Goal: Task Accomplishment & Management: Manage account settings

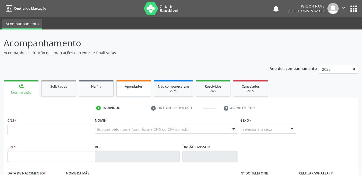
click at [133, 82] on link "Agendados" at bounding box center [133, 88] width 35 height 17
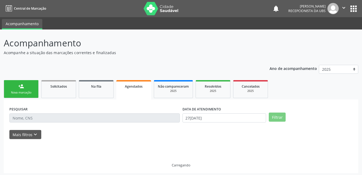
click at [133, 85] on span "Agendados" at bounding box center [134, 86] width 18 height 5
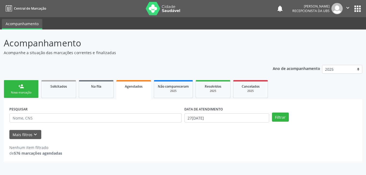
drag, startPoint x: 138, startPoint y: 112, endPoint x: 141, endPoint y: 116, distance: 5.7
click at [141, 115] on div "PESQUISAR" at bounding box center [95, 115] width 175 height 21
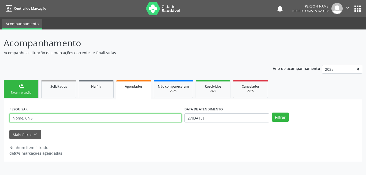
click at [141, 116] on input "text" at bounding box center [95, 117] width 172 height 9
type input "700607924231470"
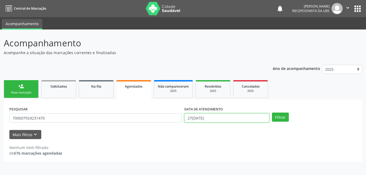
click at [244, 117] on input "27[DATE]" at bounding box center [226, 117] width 85 height 9
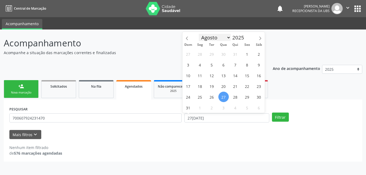
click at [221, 39] on select "Janeiro Fevereiro Março Abril Maio Junho Julho Agosto Setembro Outubro Novembro…" at bounding box center [215, 37] width 32 height 7
select select "8"
click at [199, 34] on select "Janeiro Fevereiro Março Abril Maio Junho Julho Agosto Setembro Outubro Novembro…" at bounding box center [215, 37] width 32 height 7
click at [211, 78] on span "16" at bounding box center [211, 75] width 10 height 10
type input "16[DATE]"
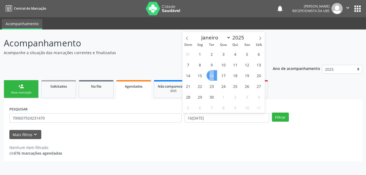
click at [211, 78] on span "16" at bounding box center [211, 75] width 10 height 10
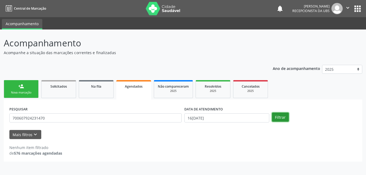
click at [281, 117] on button "Filtrar" at bounding box center [280, 116] width 17 height 9
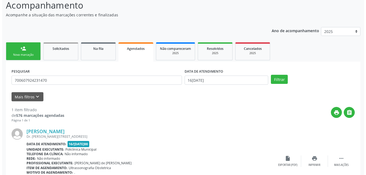
scroll to position [72, 0]
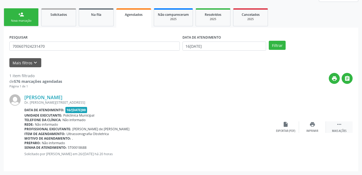
click at [346, 130] on div "Mais ações" at bounding box center [339, 131] width 14 height 4
click at [280, 127] on div "cancel Cancelar" at bounding box center [285, 127] width 27 height 12
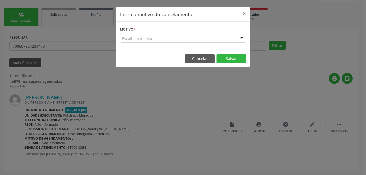
click at [187, 40] on div "Escolha o motivo" at bounding box center [183, 38] width 126 height 9
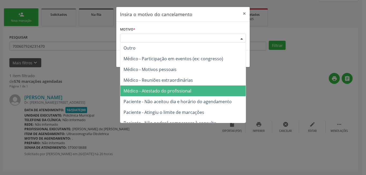
scroll to position [27, 0]
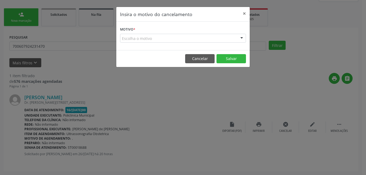
click at [174, 127] on div "Insira o motivo do cancelamento × Motivo * Escolha o motivo Outro Médico - Part…" at bounding box center [183, 87] width 366 height 175
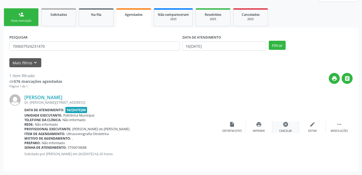
click at [288, 125] on icon "cancel" at bounding box center [285, 124] width 6 height 6
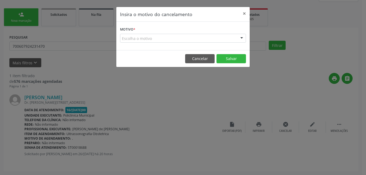
click at [195, 34] on div "Escolha o motivo" at bounding box center [183, 38] width 126 height 9
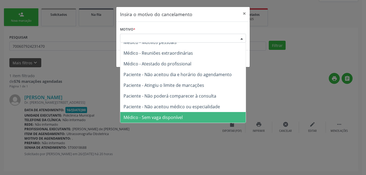
click at [175, 116] on span "Médico - Sem vaga disponível" at bounding box center [152, 117] width 59 height 6
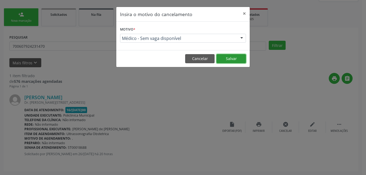
click at [228, 56] on button "Salvar" at bounding box center [230, 58] width 29 height 9
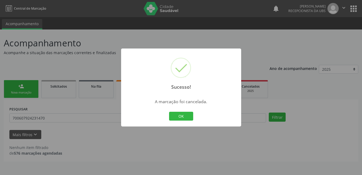
scroll to position [0, 0]
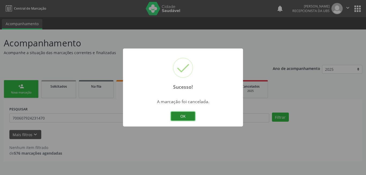
click at [177, 112] on button "OK" at bounding box center [183, 116] width 24 height 9
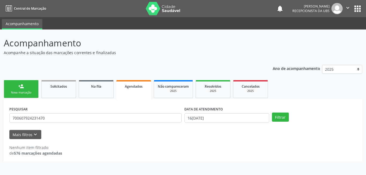
click at [32, 93] on div "Nova marcação" at bounding box center [21, 93] width 27 height 4
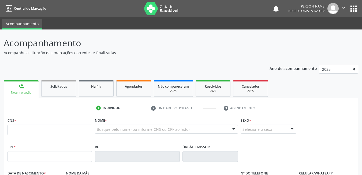
click at [46, 123] on div "CNS *" at bounding box center [49, 125] width 85 height 19
click at [47, 125] on input "text" at bounding box center [49, 130] width 85 height 11
click at [135, 89] on link "Agendados" at bounding box center [133, 88] width 35 height 17
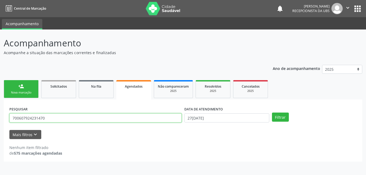
click at [70, 120] on input "700607924231470" at bounding box center [95, 117] width 172 height 9
type input "704207287119086"
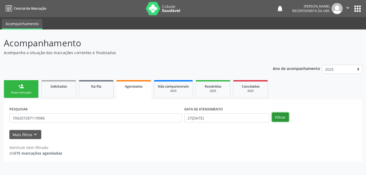
click at [276, 118] on button "Filtrar" at bounding box center [280, 116] width 17 height 9
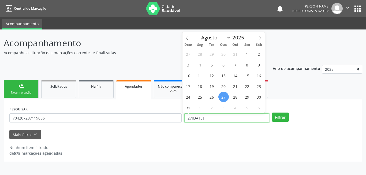
click at [258, 116] on input "27[DATE]" at bounding box center [226, 117] width 85 height 9
click at [208, 107] on span "2" at bounding box center [211, 107] width 10 height 10
type input "02/[DATE]"
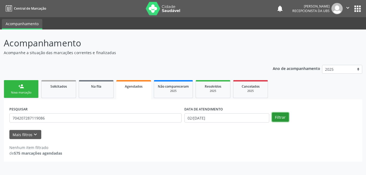
click at [277, 119] on button "Filtrar" at bounding box center [280, 116] width 17 height 9
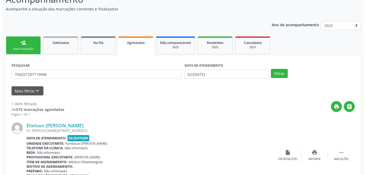
scroll to position [72, 0]
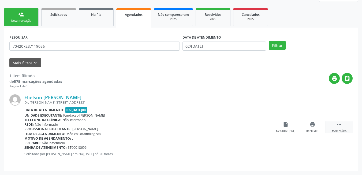
click at [335, 127] on div " Mais ações" at bounding box center [339, 127] width 27 height 12
click at [279, 127] on div "cancel Cancelar" at bounding box center [285, 127] width 27 height 12
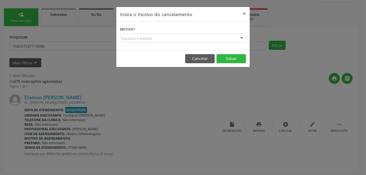
drag, startPoint x: 184, startPoint y: 38, endPoint x: 173, endPoint y: 62, distance: 27.0
click at [183, 37] on div "Escolha o motivo" at bounding box center [183, 38] width 126 height 9
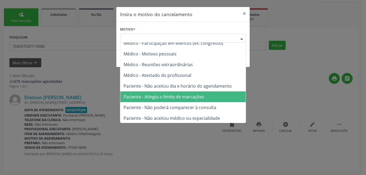
scroll to position [27, 0]
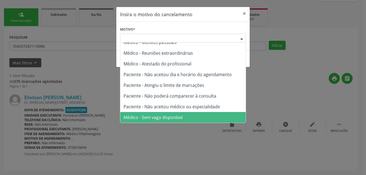
drag, startPoint x: 163, startPoint y: 114, endPoint x: 174, endPoint y: 105, distance: 14.6
click at [164, 114] on span "Médico - Sem vaga disponível" at bounding box center [182, 117] width 125 height 11
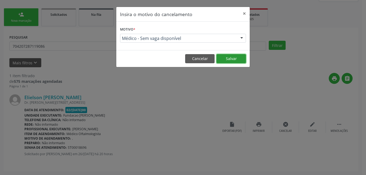
click at [227, 61] on button "Salvar" at bounding box center [230, 58] width 29 height 9
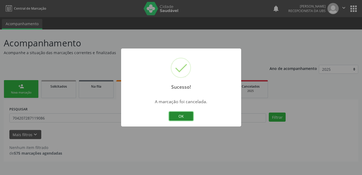
scroll to position [0, 0]
click at [176, 116] on button "OK" at bounding box center [183, 116] width 24 height 9
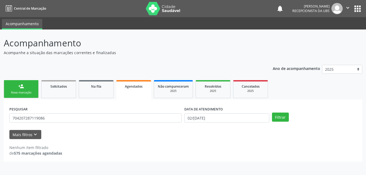
click at [31, 88] on link "person_add Nova marcação" at bounding box center [21, 89] width 35 height 18
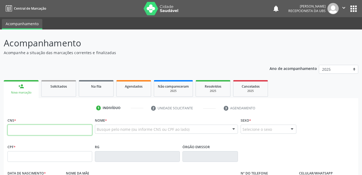
drag, startPoint x: 63, startPoint y: 129, endPoint x: 73, endPoint y: 129, distance: 10.2
click at [63, 129] on input "text" at bounding box center [49, 130] width 85 height 11
type input "898 0034 1642 5075"
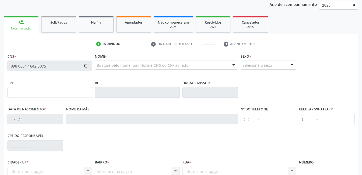
scroll to position [115, 0]
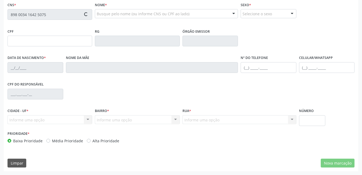
type input "152.310.494-50"
type input "[DATE]"
type input "[PERSON_NAME]"
type input "[PHONE_NUMBER]"
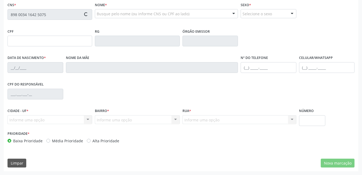
type input "680.229.994-15"
type input "426"
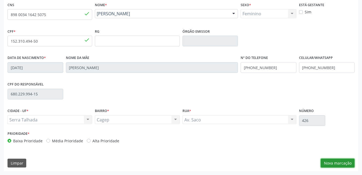
click at [329, 161] on button "Nova marcação" at bounding box center [338, 163] width 34 height 9
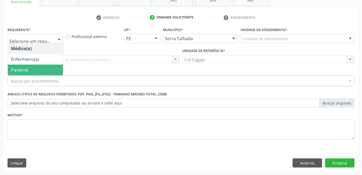
click at [42, 71] on span "Paciente" at bounding box center [35, 70] width 55 height 11
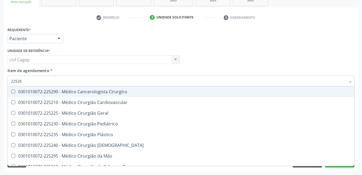
type input "225265"
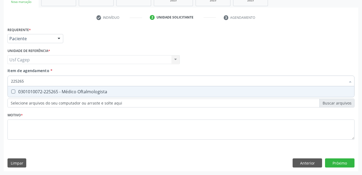
drag, startPoint x: 49, startPoint y: 89, endPoint x: 54, endPoint y: 122, distance: 32.6
click at [49, 90] on div "0301010072-225265 - Médico Oftalmologista" at bounding box center [181, 91] width 340 height 4
checkbox Oftalmologista "true"
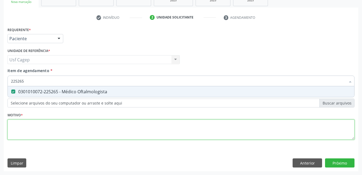
click at [55, 130] on div "Requerente * Paciente Médico(a) Enfermeiro(a) Paciente Nenhum resultado encontr…" at bounding box center [180, 86] width 347 height 121
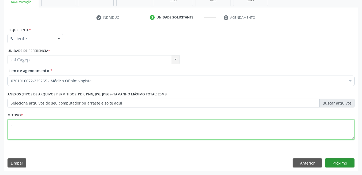
type textarea "."
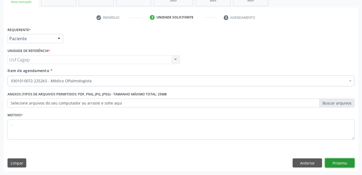
click at [354, 165] on button "Próximo" at bounding box center [339, 162] width 29 height 9
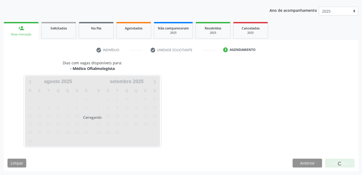
scroll to position [58, 0]
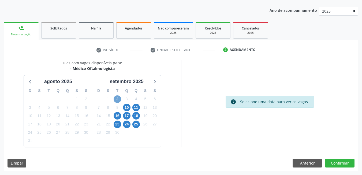
click at [119, 99] on span "2" at bounding box center [117, 98] width 7 height 7
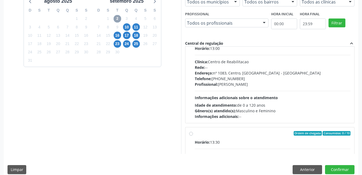
scroll to position [27, 0]
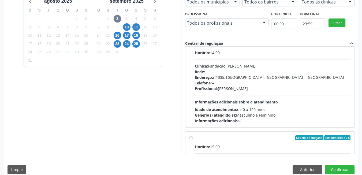
click at [264, 97] on div "Horário: 14:00 Clínica: Fundacao Altino Ventura Rede: -- Endereço: [STREET_ADDR…" at bounding box center [273, 87] width 156 height 74
click at [193, 46] on input "Ordem de chegada Consumidos: 5 / 6 Horário: 14:00 Clínica: Fundacao [PERSON_NAM…" at bounding box center [191, 44] width 4 height 5
radio input "true"
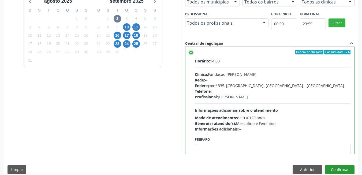
scroll to position [292, 0]
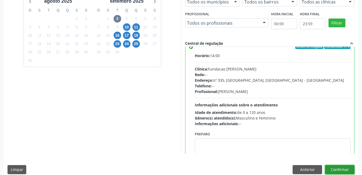
click at [349, 168] on button "Confirmar" at bounding box center [339, 169] width 29 height 9
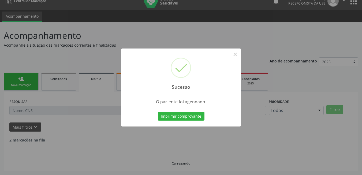
scroll to position [2, 0]
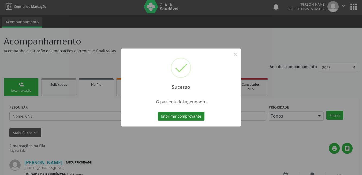
click at [162, 116] on button "Imprimir comprovante" at bounding box center [181, 116] width 47 height 9
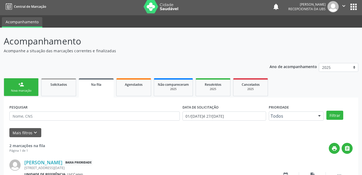
click at [26, 89] on div "Nova marcação" at bounding box center [21, 91] width 27 height 4
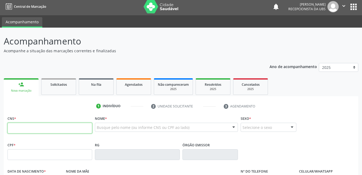
click at [33, 125] on input "text" at bounding box center [49, 128] width 85 height 11
type input "705 0066 9686 5751"
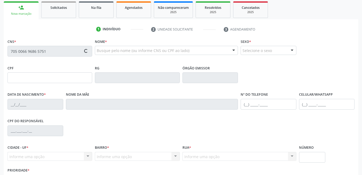
scroll to position [115, 0]
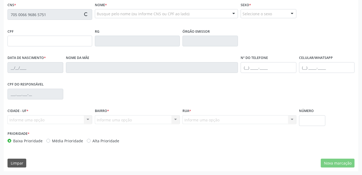
type input "[DATE]"
type input "[PERSON_NAME]"
type input "[PHONE_NUMBER]"
type input "2723"
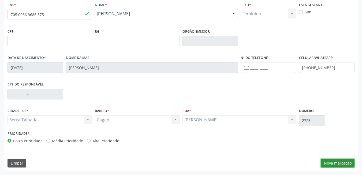
click at [340, 163] on button "Nova marcação" at bounding box center [338, 163] width 34 height 9
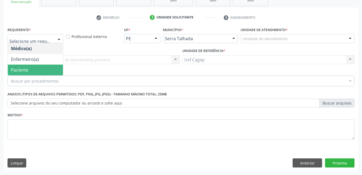
drag, startPoint x: 54, startPoint y: 67, endPoint x: 56, endPoint y: 78, distance: 11.2
click at [54, 67] on span "Paciente" at bounding box center [35, 70] width 55 height 11
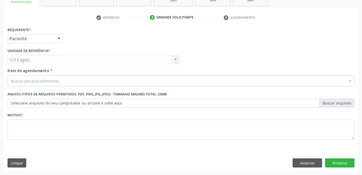
click at [59, 81] on div "Buscar por procedimentos" at bounding box center [180, 81] width 347 height 11
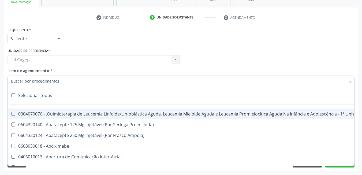
click at [59, 80] on input "Item de agendamento *" at bounding box center [178, 81] width 334 height 11
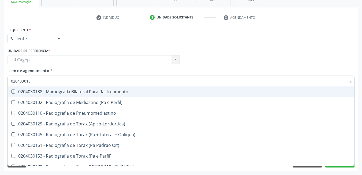
type input "0204030188"
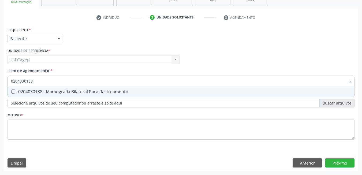
click at [56, 92] on div "0204030188 - Mamografia Bilateral Para Rastreamento" at bounding box center [181, 91] width 340 height 4
checkbox Rastreamento "true"
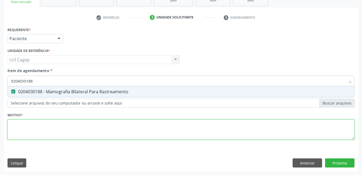
click at [67, 130] on div "Requerente * Paciente Médico(a) Enfermeiro(a) Paciente Nenhum resultado encontr…" at bounding box center [180, 86] width 347 height 121
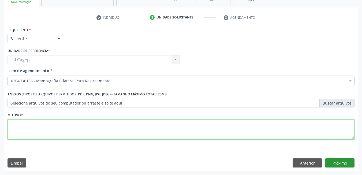
type textarea "."
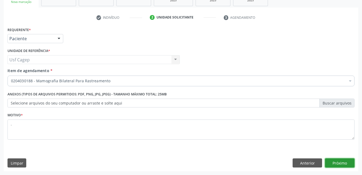
click at [343, 165] on button "Próximo" at bounding box center [339, 162] width 29 height 9
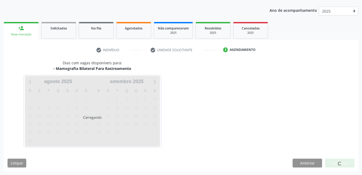
scroll to position [58, 0]
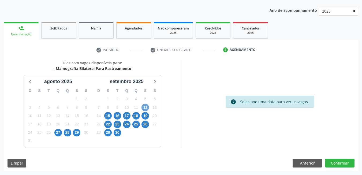
click at [146, 108] on span "12" at bounding box center [144, 107] width 7 height 7
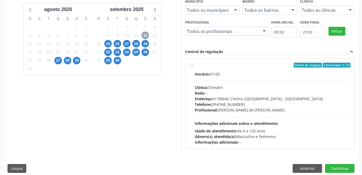
scroll to position [135, 0]
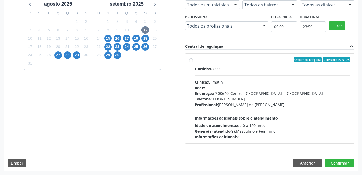
click at [268, 130] on div "Gênero(s) atendido(s): Masculino e Feminino" at bounding box center [273, 131] width 156 height 6
click at [193, 62] on input "Ordem de chegada Consumidos: 3 / 25 Horário: 07:00 Clínica: Climatin Rede: -- E…" at bounding box center [191, 59] width 4 height 5
radio input "true"
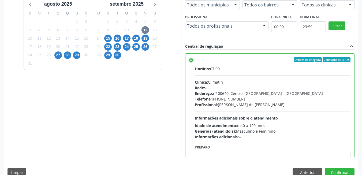
scroll to position [27, 0]
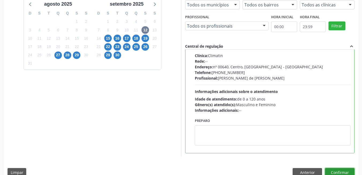
click at [342, 174] on button "Confirmar" at bounding box center [339, 172] width 29 height 9
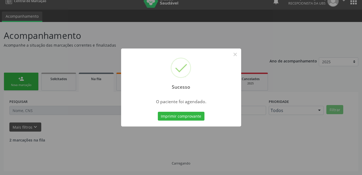
scroll to position [2, 0]
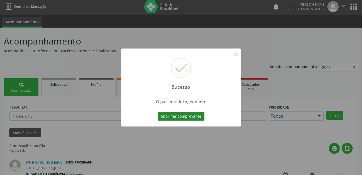
click at [174, 116] on button "Imprimir comprovante" at bounding box center [181, 116] width 47 height 9
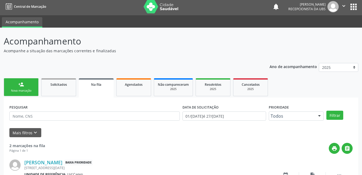
click at [26, 89] on div "Nova marcação" at bounding box center [21, 91] width 27 height 4
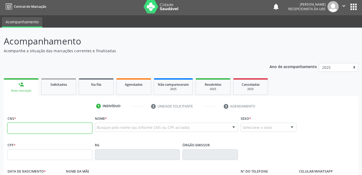
click at [43, 131] on input "text" at bounding box center [49, 128] width 85 height 11
type input "209 0517 8313 0004"
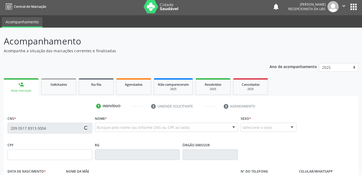
type input "07/11/1967"
type input "Maria Inez Vieira"
type input "(87) 99804-3121"
type input "57"
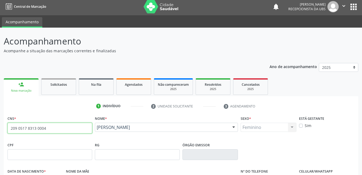
click at [72, 129] on input "209 0517 8313 0004" at bounding box center [49, 128] width 85 height 11
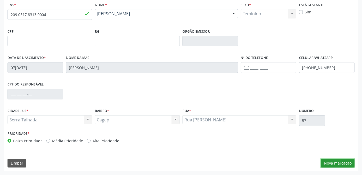
click at [330, 161] on button "Nova marcação" at bounding box center [338, 163] width 34 height 9
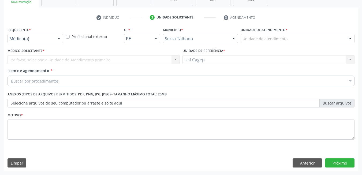
scroll to position [91, 0]
drag, startPoint x: 58, startPoint y: 38, endPoint x: 56, endPoint y: 52, distance: 14.1
click at [58, 40] on div at bounding box center [59, 38] width 8 height 9
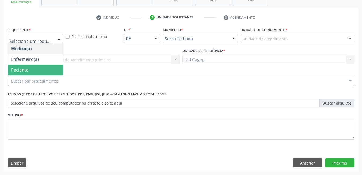
click at [45, 73] on span "Paciente" at bounding box center [35, 70] width 55 height 11
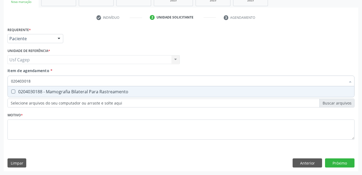
type input "0204030188"
click at [59, 91] on div "0204030188 - Mamografia Bilateral Para Rastreamento" at bounding box center [181, 91] width 340 height 4
checkbox Rastreamento "true"
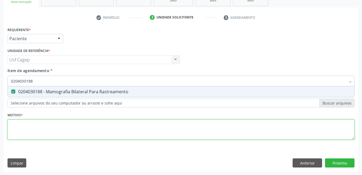
click at [67, 122] on div "Requerente * Paciente Médico(a) Enfermeiro(a) Paciente Nenhum resultado encontr…" at bounding box center [180, 86] width 347 height 121
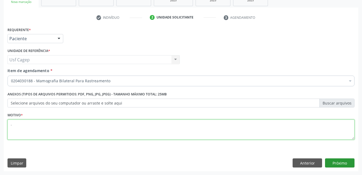
type textarea "."
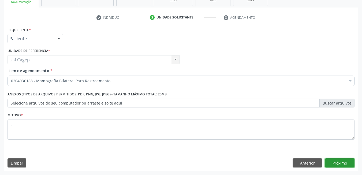
click at [339, 162] on button "Próximo" at bounding box center [339, 162] width 29 height 9
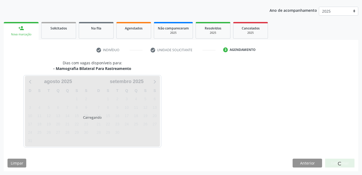
scroll to position [58, 0]
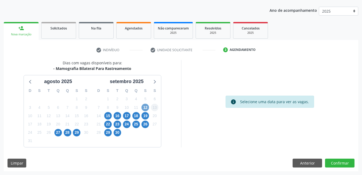
drag, startPoint x: 147, startPoint y: 104, endPoint x: 151, endPoint y: 106, distance: 4.2
click at [147, 104] on span "12" at bounding box center [144, 107] width 7 height 7
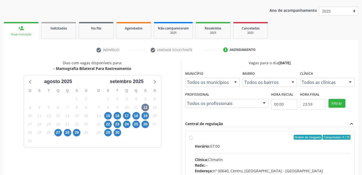
drag, startPoint x: 264, startPoint y: 144, endPoint x: 273, endPoint y: 140, distance: 9.6
click at [265, 145] on div "Horário: 07:00" at bounding box center [273, 146] width 156 height 6
click at [193, 140] on input "Ordem de chegada Consumidos: 4 / 25 Horário: 07:00 Clínica: Climatin Rede: -- E…" at bounding box center [191, 137] width 4 height 5
radio input "true"
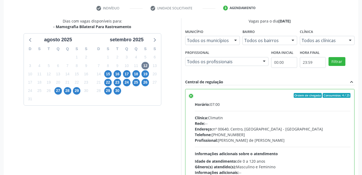
scroll to position [145, 0]
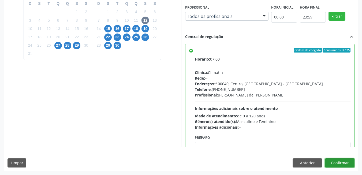
click at [347, 161] on button "Confirmar" at bounding box center [339, 162] width 29 height 9
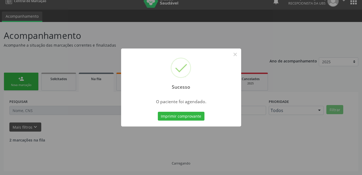
scroll to position [2, 0]
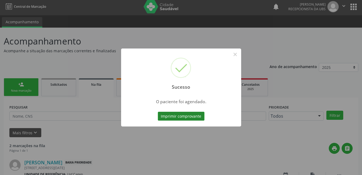
click at [170, 118] on button "Imprimir comprovante" at bounding box center [181, 116] width 47 height 9
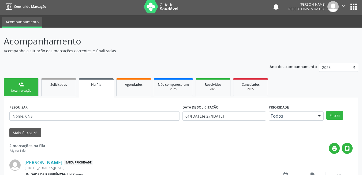
drag, startPoint x: 25, startPoint y: 78, endPoint x: 25, endPoint y: 81, distance: 3.5
click at [25, 78] on ul "person_add Nova marcação Solicitados Na fila Agendados Não compareceram 2025 Re…" at bounding box center [181, 87] width 354 height 21
click at [25, 83] on link "person_add Nova marcação" at bounding box center [21, 87] width 35 height 18
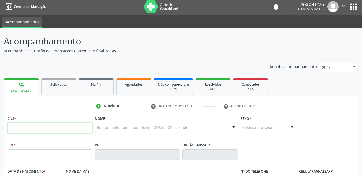
click at [61, 129] on input "text" at bounding box center [49, 128] width 85 height 11
click at [59, 128] on input "020 4030 188" at bounding box center [49, 128] width 85 height 11
type input "702 6027 1702 5745"
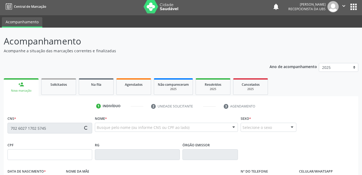
type input "042.638.034-77"
type input "17/07/1972"
type input "Carmelita Costa dos Santos"
type input "(87) 99604-9019"
type input "41"
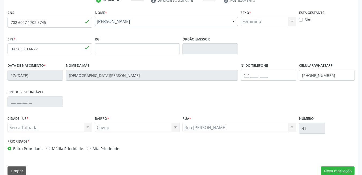
scroll to position [115, 0]
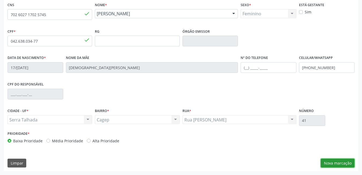
click at [342, 160] on button "Nova marcação" at bounding box center [338, 163] width 34 height 9
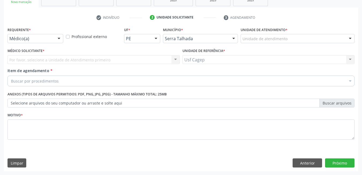
scroll to position [91, 0]
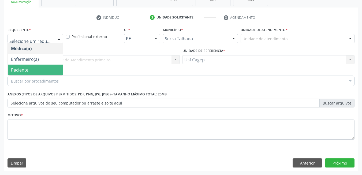
click at [39, 70] on span "Paciente" at bounding box center [35, 70] width 55 height 11
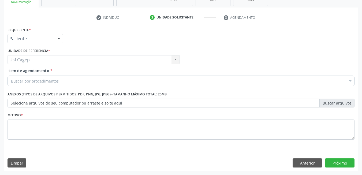
click at [135, 85] on div "Buscar por procedimentos" at bounding box center [180, 81] width 347 height 11
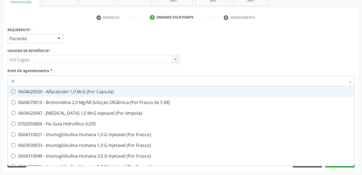
type input ","
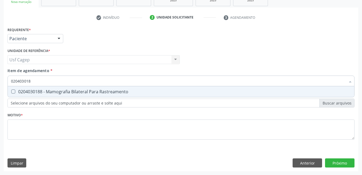
type input "0204030188"
click at [136, 90] on div "0204030188 - Mamografia Bilateral Para Rastreamento" at bounding box center [181, 91] width 340 height 4
checkbox Rastreamento "true"
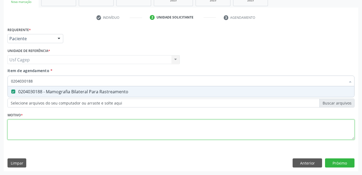
click at [137, 126] on div "Requerente * Paciente Médico(a) Enfermeiro(a) Paciente Nenhum resultado encontr…" at bounding box center [180, 86] width 347 height 121
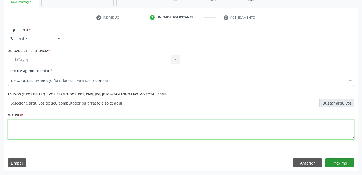
type textarea "."
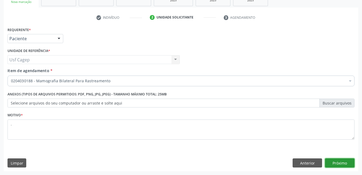
click at [337, 165] on button "Próximo" at bounding box center [339, 162] width 29 height 9
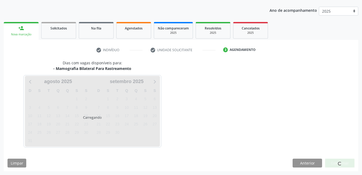
scroll to position [58, 0]
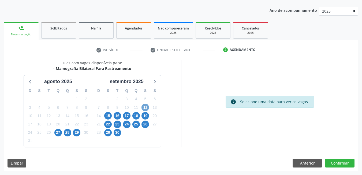
click at [145, 107] on span "12" at bounding box center [144, 107] width 7 height 7
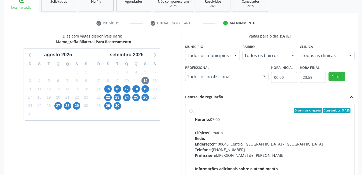
drag, startPoint x: 231, startPoint y: 129, endPoint x: 248, endPoint y: 128, distance: 17.1
click at [233, 131] on div "Horário: 07:00 Clínica: Climatin Rede: -- Endereço: nº 00640, Centro, Serra Tal…" at bounding box center [273, 153] width 156 height 74
click at [193, 113] on input "Ordem de chegada Consumidos: 5 / 25 Horário: 07:00 Clínica: Climatin Rede: -- E…" at bounding box center [191, 110] width 4 height 5
radio input "true"
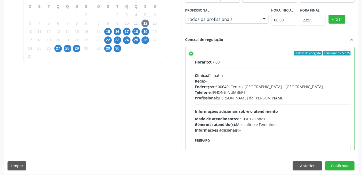
scroll to position [145, 0]
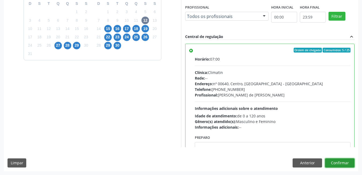
click at [349, 166] on button "Confirmar" at bounding box center [339, 162] width 29 height 9
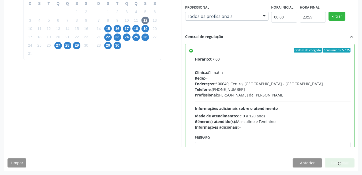
scroll to position [2, 0]
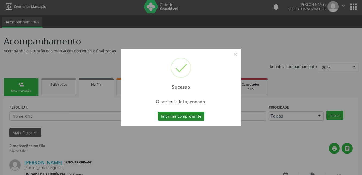
click at [172, 114] on button "Imprimir comprovante" at bounding box center [181, 116] width 47 height 9
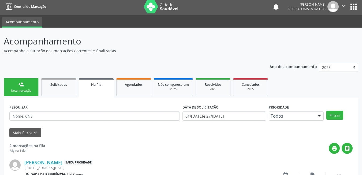
click at [16, 82] on link "person_add Nova marcação" at bounding box center [21, 87] width 35 height 18
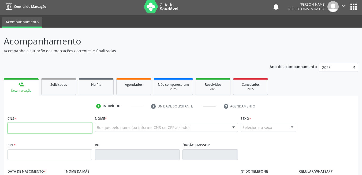
click at [36, 124] on input "text" at bounding box center [49, 128] width 85 height 11
type input "898 0009 0635 9742"
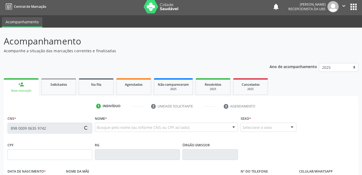
type input "09/10/1979"
type input "Maria de Lourdes dos Santos"
type input "(87) 99967-5290"
type input "561"
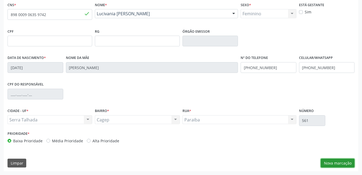
click at [329, 164] on button "Nova marcação" at bounding box center [338, 163] width 34 height 9
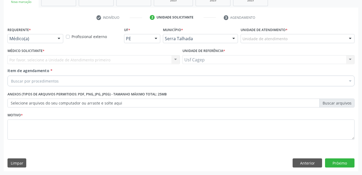
click at [48, 42] on div "Médico(a)" at bounding box center [35, 38] width 56 height 9
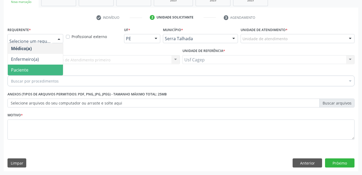
click at [44, 68] on span "Paciente" at bounding box center [35, 70] width 55 height 11
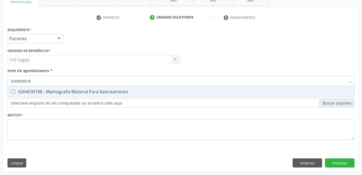
type input "0204030188"
drag, startPoint x: 74, startPoint y: 93, endPoint x: 76, endPoint y: 133, distance: 40.2
click at [74, 93] on div "0204030188 - Mamografia Bilateral Para Rastreamento" at bounding box center [181, 91] width 340 height 4
checkbox Rastreamento "true"
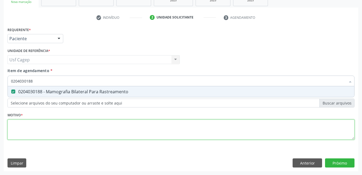
click at [79, 136] on div "Requerente * Paciente Médico(a) Enfermeiro(a) Paciente Nenhum resultado encontr…" at bounding box center [180, 86] width 347 height 121
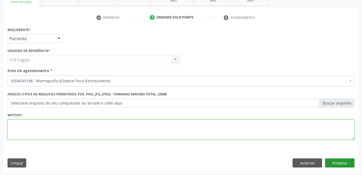
type textarea "."
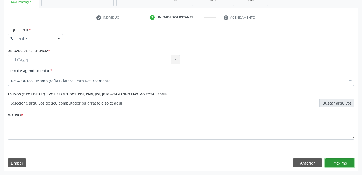
click at [334, 165] on button "Próximo" at bounding box center [339, 162] width 29 height 9
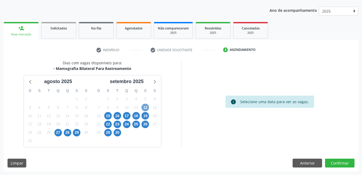
click at [146, 105] on span "12" at bounding box center [144, 107] width 7 height 7
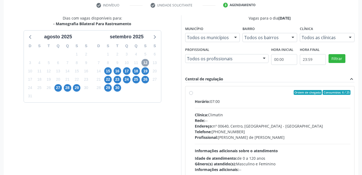
scroll to position [135, 0]
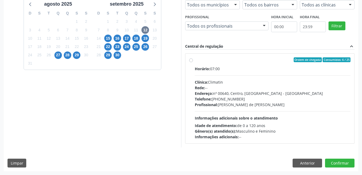
click at [256, 145] on div "Ordem de chegada Consumidos: 6 / 25 Horário: 07:00 Clínica: Climatin Rede: -- E…" at bounding box center [269, 99] width 169 height 98
drag, startPoint x: 311, startPoint y: 131, endPoint x: 316, endPoint y: 134, distance: 6.7
click at [312, 131] on div "Gênero(s) atendido(s): Masculino e Feminino" at bounding box center [273, 131] width 156 height 6
click at [193, 62] on input "Ordem de chegada Consumidos: 6 / 25 Horário: 07:00 Clínica: Climatin Rede: -- E…" at bounding box center [191, 59] width 4 height 5
radio input "true"
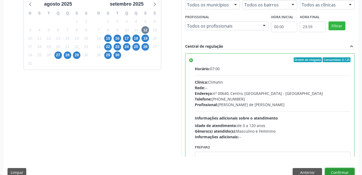
click at [342, 171] on button "Confirmar" at bounding box center [339, 172] width 29 height 9
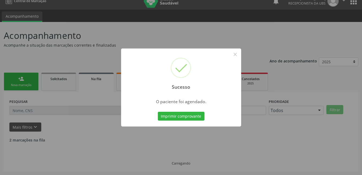
scroll to position [2, 0]
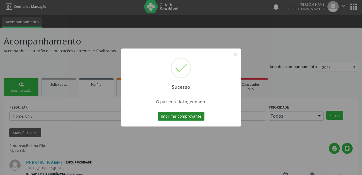
click at [193, 118] on button "Imprimir comprovante" at bounding box center [181, 116] width 47 height 9
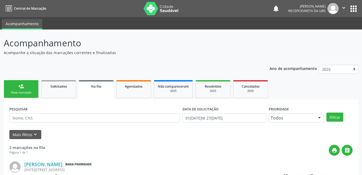
scroll to position [2, 0]
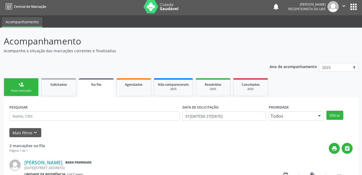
click at [25, 91] on div "Nova marcação" at bounding box center [21, 91] width 27 height 4
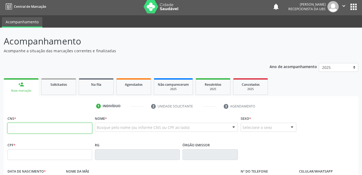
click at [34, 126] on input "text" at bounding box center [49, 128] width 85 height 11
type input "700 2044 4174 2722"
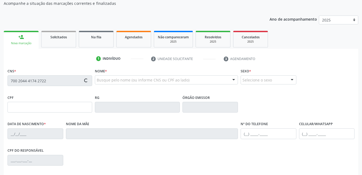
scroll to position [115, 0]
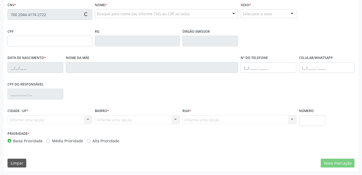
type input "700.816.694-02"
type input "10/04/1983"
type input "Joana Darc de Souza"
type input "(87) 99637-5907"
type input "426"
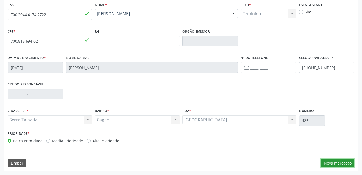
click at [340, 157] on div "CNS 700 2044 4174 2722 done Nome * Cristina Maria de Souza Cristina Maria de So…" at bounding box center [181, 86] width 354 height 170
click at [321, 162] on button "Nova marcação" at bounding box center [338, 163] width 34 height 9
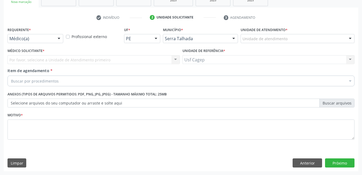
scroll to position [91, 0]
click at [324, 163] on div "Anterior Próximo" at bounding box center [323, 162] width 62 height 9
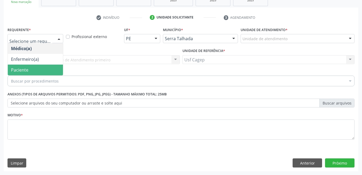
click at [37, 72] on span "Paciente" at bounding box center [35, 70] width 55 height 11
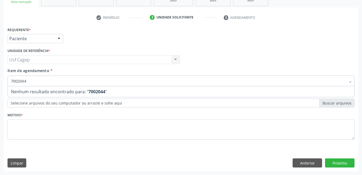
click at [43, 82] on input "7002044" at bounding box center [178, 81] width 334 height 11
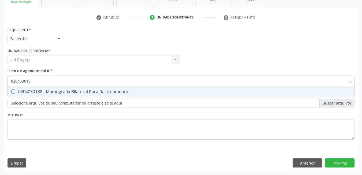
type input "0204030188"
drag, startPoint x: 45, startPoint y: 86, endPoint x: 48, endPoint y: 92, distance: 6.5
click at [48, 85] on div "0204030188 Selecionar todos 0204030188 - Mamografia Bilateral Para Rastreamento…" at bounding box center [180, 80] width 347 height 9
click at [48, 92] on div "0204030188 - Mamografia Bilateral Para Rastreamento" at bounding box center [181, 91] width 340 height 4
checkbox Rastreamento "true"
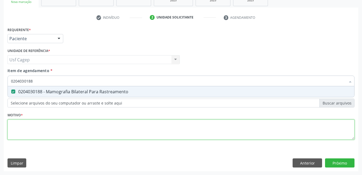
click at [60, 136] on div "Requerente * Paciente Médico(a) Enfermeiro(a) Paciente Nenhum resultado encontr…" at bounding box center [180, 86] width 347 height 121
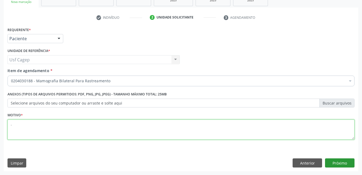
type textarea "."
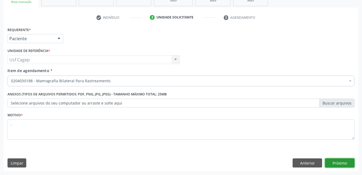
click at [331, 161] on button "Próximo" at bounding box center [339, 162] width 29 height 9
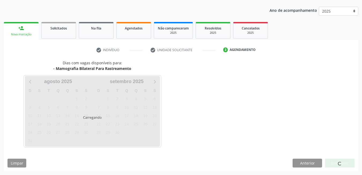
scroll to position [58, 0]
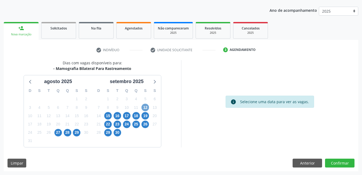
click at [146, 108] on span "12" at bounding box center [144, 107] width 7 height 7
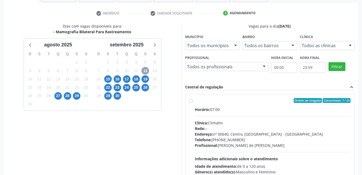
scroll to position [135, 0]
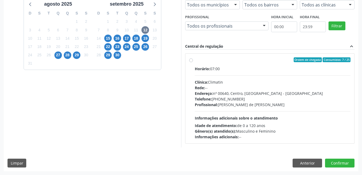
drag, startPoint x: 260, startPoint y: 116, endPoint x: 295, endPoint y: 131, distance: 38.7
click at [261, 116] on span "Informações adicionais sobre o atendimento" at bounding box center [236, 117] width 83 height 5
click at [193, 62] on input "Ordem de chegada Consumidos: 7 / 25 Horário: 07:00 Clínica: Climatin Rede: -- E…" at bounding box center [191, 59] width 4 height 5
radio input "true"
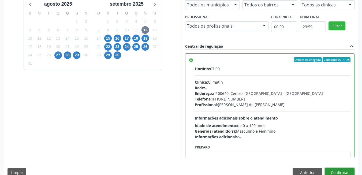
click at [335, 171] on button "Confirmar" at bounding box center [339, 172] width 29 height 9
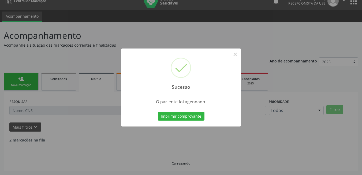
scroll to position [2, 0]
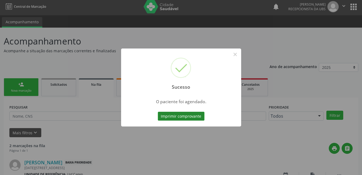
click at [174, 115] on button "Imprimir comprovante" at bounding box center [181, 116] width 47 height 9
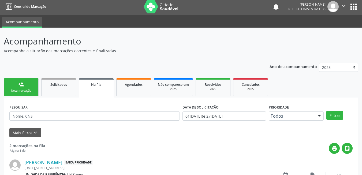
click at [30, 92] on div "Nova marcação" at bounding box center [21, 91] width 27 height 4
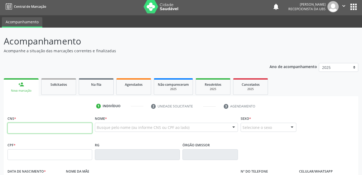
click at [55, 128] on input "text" at bounding box center [49, 128] width 85 height 11
type input "209 1360 2838 0003"
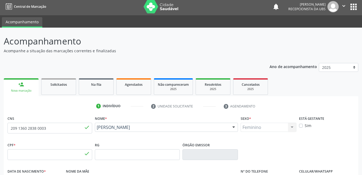
type input "079.113.594-23"
type input "05/12/1978"
type input "Maria Ducarmo Martins da Silva"
type input "(99) 99999-9999"
type input "136"
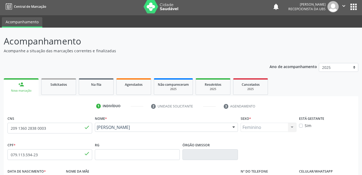
scroll to position [115, 0]
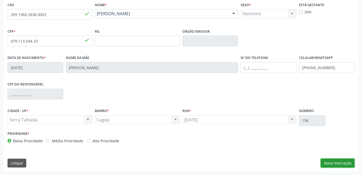
click at [343, 162] on button "Nova marcação" at bounding box center [338, 163] width 34 height 9
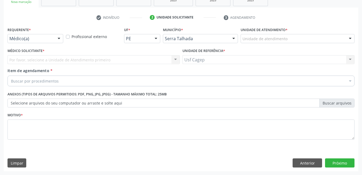
scroll to position [91, 0]
click at [59, 37] on div at bounding box center [59, 38] width 8 height 9
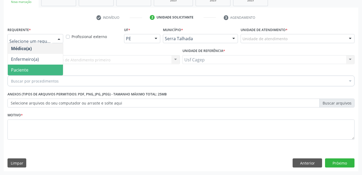
click at [38, 71] on span "Paciente" at bounding box center [35, 70] width 55 height 11
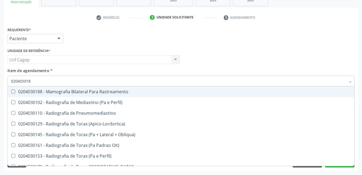
type input "0204030188"
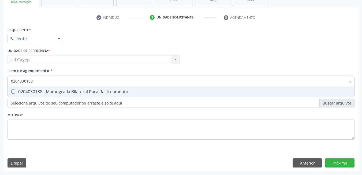
click at [47, 95] on span "0204030188 - Mamografia Bilateral Para Rastreamento" at bounding box center [181, 91] width 346 height 11
checkbox Rastreamento "true"
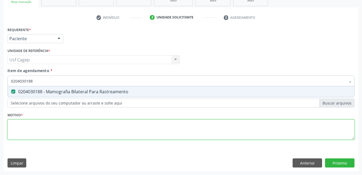
click at [49, 124] on div "Requerente * Paciente Médico(a) Enfermeiro(a) Paciente Nenhum resultado encontr…" at bounding box center [180, 86] width 347 height 121
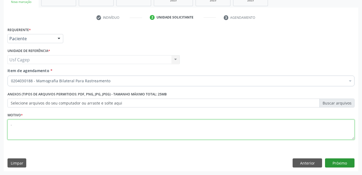
type textarea "."
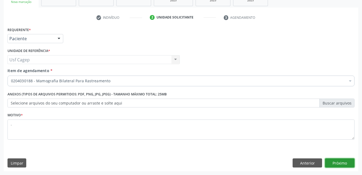
click at [332, 163] on button "Próximo" at bounding box center [339, 162] width 29 height 9
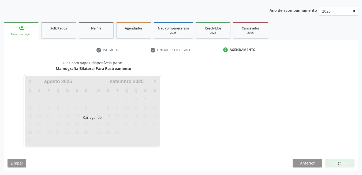
scroll to position [58, 0]
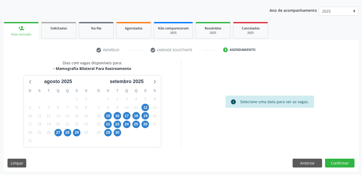
click at [149, 108] on div "12" at bounding box center [145, 107] width 9 height 8
click at [148, 108] on span "12" at bounding box center [144, 107] width 7 height 7
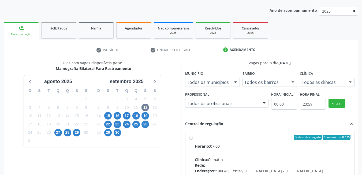
click at [278, 141] on label "Ordem de chegada Consumidos: 8 / 25 Horário: 07:00 Clínica: Climatin Rede: -- E…" at bounding box center [273, 176] width 156 height 82
click at [193, 140] on input "Ordem de chegada Consumidos: 8 / 25 Horário: 07:00 Clínica: Climatin Rede: -- E…" at bounding box center [191, 137] width 4 height 5
radio input "true"
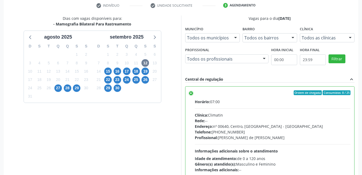
scroll to position [145, 0]
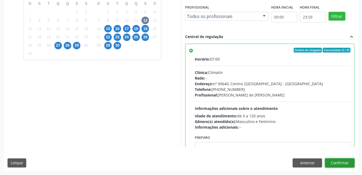
click at [340, 163] on button "Confirmar" at bounding box center [339, 162] width 29 height 9
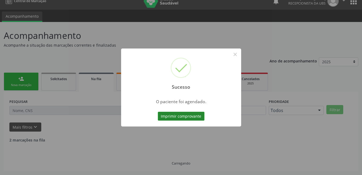
scroll to position [2, 0]
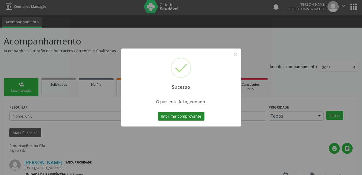
click at [160, 116] on button "Imprimir comprovante" at bounding box center [181, 116] width 47 height 9
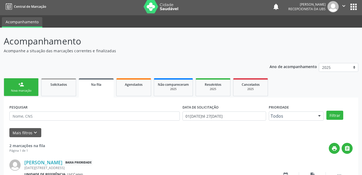
drag, startPoint x: 23, startPoint y: 85, endPoint x: 30, endPoint y: 90, distance: 8.5
click at [23, 85] on div "person_add" at bounding box center [21, 84] width 6 height 6
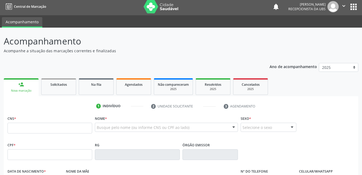
click at [30, 90] on div "Nova marcação" at bounding box center [20, 91] width 27 height 4
click at [57, 126] on input "text" at bounding box center [49, 128] width 85 height 11
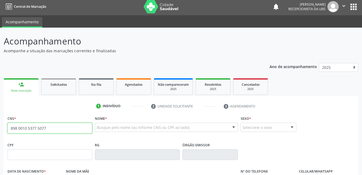
type input "898 0010 5377 5077"
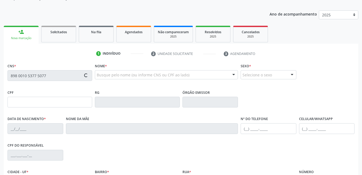
scroll to position [115, 0]
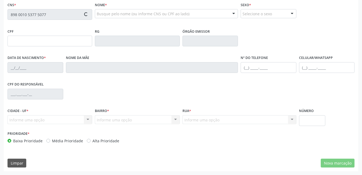
type input "08/03/1974"
type input "Maria do Socorro da Conceicao Lima"
type input "(87) 99809-6199"
type input "539.608.368-99"
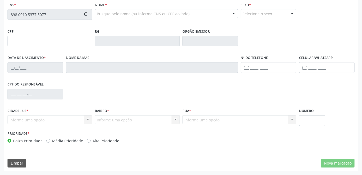
type input "563"
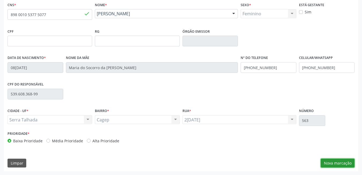
click at [347, 165] on button "Nova marcação" at bounding box center [338, 163] width 34 height 9
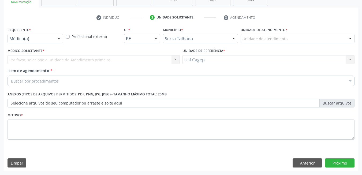
scroll to position [91, 0]
drag, startPoint x: 12, startPoint y: 23, endPoint x: 19, endPoint y: 34, distance: 12.9
click at [19, 34] on div "check Indivíduo 2 Unidade solicitante 3 Agendamento CNS * 898 0010 5377 5077 do…" at bounding box center [181, 92] width 354 height 158
drag, startPoint x: 19, startPoint y: 34, endPoint x: 31, endPoint y: 46, distance: 17.1
click at [31, 46] on div "Requerente * Médico(a) Médico(a) Enfermeiro(a) Paciente Nenhum resultado encont…" at bounding box center [180, 86] width 347 height 121
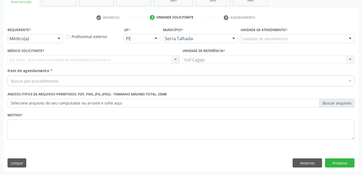
drag, startPoint x: 31, startPoint y: 46, endPoint x: 31, endPoint y: 41, distance: 5.1
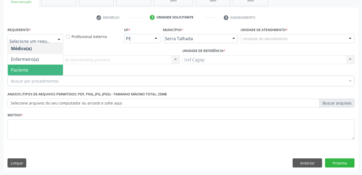
click at [39, 67] on span "Paciente" at bounding box center [35, 70] width 55 height 11
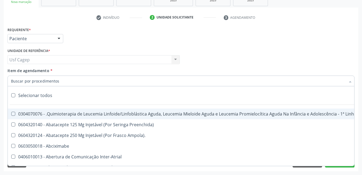
type input ","
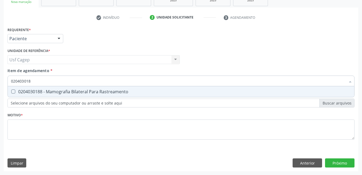
type input "0204030188"
drag, startPoint x: 52, startPoint y: 89, endPoint x: 65, endPoint y: 112, distance: 25.7
click at [54, 90] on div "0204030188 - Mamografia Bilateral Para Rastreamento" at bounding box center [181, 91] width 340 height 4
checkbox Rastreamento "true"
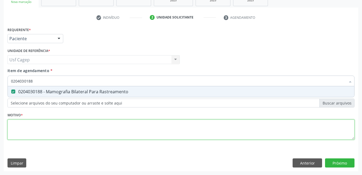
click at [69, 125] on div "Requerente * Paciente Médico(a) Enfermeiro(a) Paciente Nenhum resultado encontr…" at bounding box center [180, 86] width 347 height 121
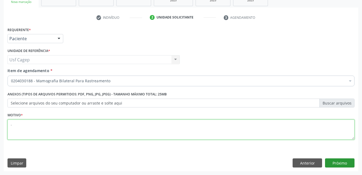
type textarea "."
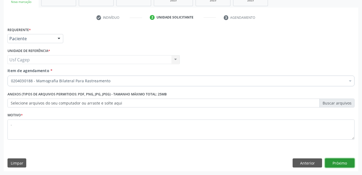
click at [341, 162] on button "Próximo" at bounding box center [339, 162] width 29 height 9
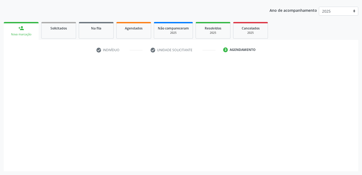
scroll to position [58, 0]
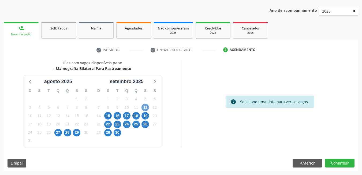
drag, startPoint x: 145, startPoint y: 110, endPoint x: 169, endPoint y: 116, distance: 24.8
click at [149, 111] on div "12" at bounding box center [144, 107] width 7 height 8
click at [147, 107] on span "12" at bounding box center [144, 107] width 7 height 7
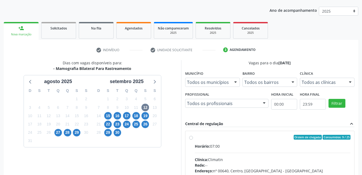
click at [193, 140] on input "Ordem de chegada Consumidos: 9 / 25 Horário: 07:00 Clínica: Climatin Rede: -- E…" at bounding box center [191, 137] width 4 height 5
radio input "true"
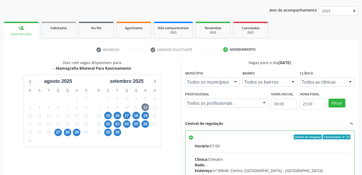
scroll to position [145, 0]
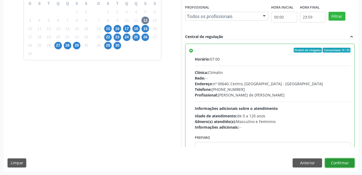
click at [348, 161] on button "Confirmar" at bounding box center [339, 162] width 29 height 9
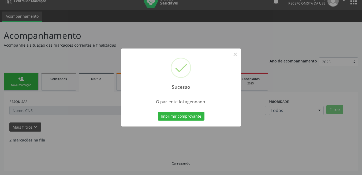
scroll to position [2, 0]
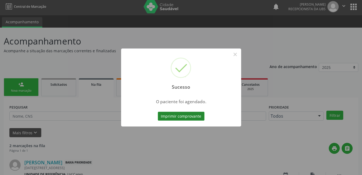
click at [181, 117] on button "Imprimir comprovante" at bounding box center [181, 116] width 47 height 9
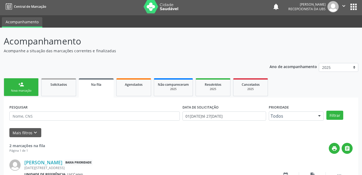
drag, startPoint x: 17, startPoint y: 85, endPoint x: 20, endPoint y: 86, distance: 3.1
click at [17, 85] on link "person_add Nova marcação" at bounding box center [21, 87] width 35 height 18
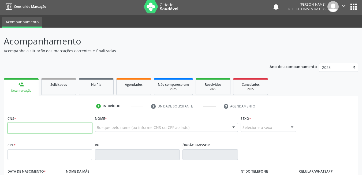
click at [32, 126] on input "text" at bounding box center [49, 128] width 85 height 11
type input "898 0003 4043 3320"
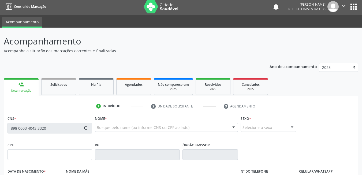
type input "18/05/1977"
type input "Maria Carmelita da Costa"
type input "(87) 99818-8855"
type input "312"
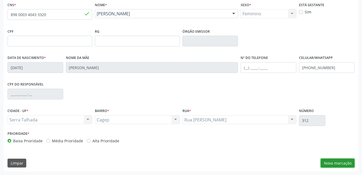
click at [335, 167] on button "Nova marcação" at bounding box center [338, 163] width 34 height 9
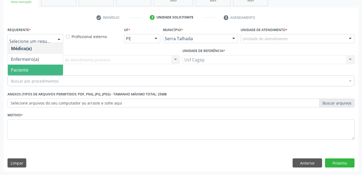
click at [39, 69] on span "Paciente" at bounding box center [35, 70] width 55 height 11
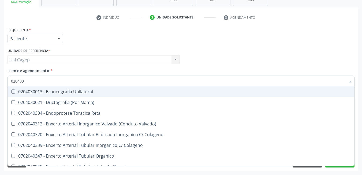
type input "0204030"
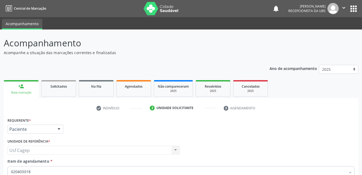
scroll to position [91, 0]
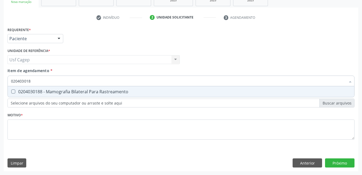
type input "0204030188"
click at [51, 90] on div "0204030188 - Mamografia Bilateral Para Rastreamento" at bounding box center [181, 91] width 340 height 4
checkbox Rastreamento "true"
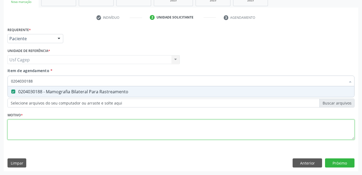
click at [56, 128] on div "Requerente * Paciente Médico(a) Enfermeiro(a) Paciente Nenhum resultado encontr…" at bounding box center [180, 86] width 347 height 121
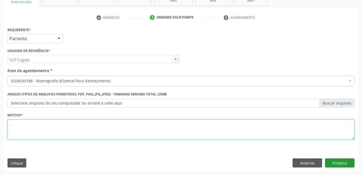
type textarea "."
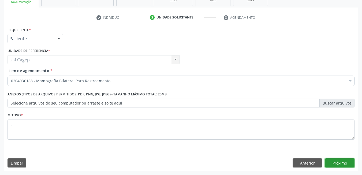
click at [348, 167] on button "Próximo" at bounding box center [339, 162] width 29 height 9
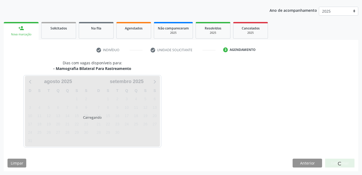
scroll to position [58, 0]
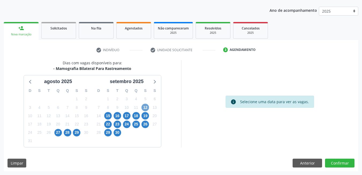
click at [145, 106] on span "12" at bounding box center [144, 107] width 7 height 7
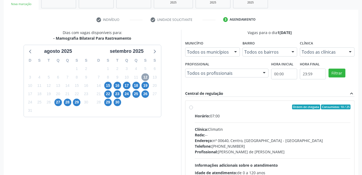
scroll to position [135, 0]
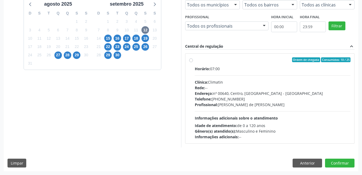
drag, startPoint x: 262, startPoint y: 115, endPoint x: 267, endPoint y: 118, distance: 5.6
click at [267, 118] on div "Horário: 07:00 Clínica: Climatin Rede: -- Endereço: nº 00640, [GEOGRAPHIC_DATA]…" at bounding box center [273, 103] width 156 height 74
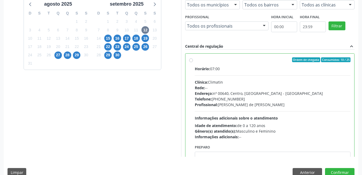
radio input "true"
click at [345, 172] on button "Confirmar" at bounding box center [339, 172] width 29 height 9
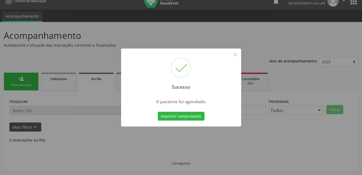
scroll to position [2, 0]
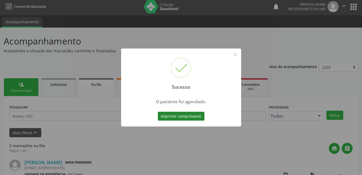
click at [180, 112] on button "Imprimir comprovante" at bounding box center [181, 116] width 47 height 9
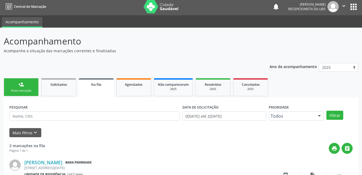
click at [22, 89] on div "Nova marcação" at bounding box center [21, 91] width 27 height 4
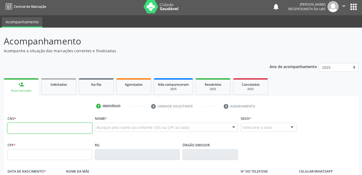
click at [44, 127] on input "text" at bounding box center [49, 128] width 85 height 11
type input "704 3085 6502 4398"
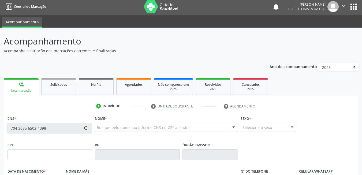
type input "901.520.774-72"
type input "14/01/1976"
type input "Marina Bezerra da Silva"
type input "(99) 99999-9999"
type input "678.259.749-72"
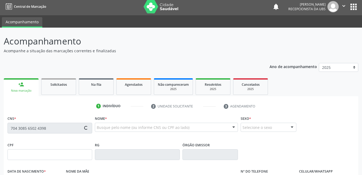
type input "418"
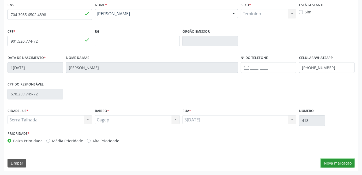
click at [326, 163] on button "Nova marcação" at bounding box center [338, 163] width 34 height 9
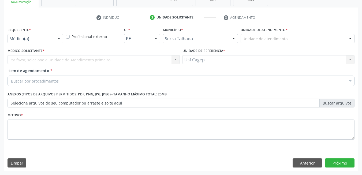
click at [62, 37] on div at bounding box center [59, 38] width 8 height 9
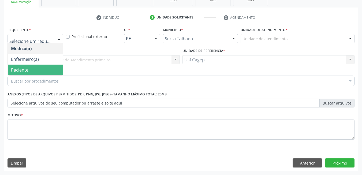
click at [47, 66] on span "Paciente" at bounding box center [35, 70] width 55 height 11
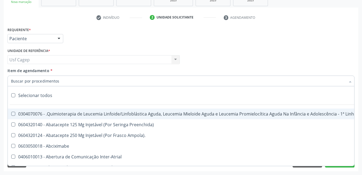
click at [49, 79] on input "Item de agendamento *" at bounding box center [178, 81] width 334 height 11
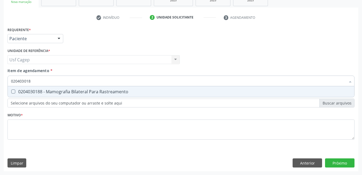
type input "0204030188"
click at [55, 93] on div "0204030188 - Mamografia Bilateral Para Rastreamento" at bounding box center [181, 91] width 340 height 4
checkbox Rastreamento "true"
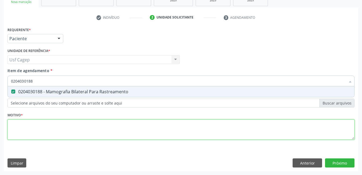
click at [59, 129] on div "Requerente * Paciente Médico(a) Enfermeiro(a) Paciente Nenhum resultado encontr…" at bounding box center [180, 86] width 347 height 121
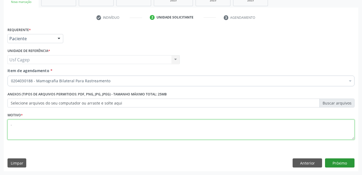
type textarea "."
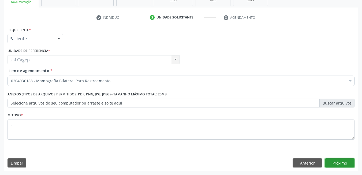
click at [334, 164] on button "Próximo" at bounding box center [339, 162] width 29 height 9
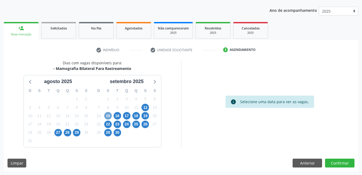
click at [108, 115] on span "15" at bounding box center [107, 115] width 7 height 7
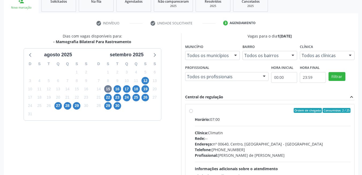
click at [259, 129] on div "Horário: 07:00 Clínica: Climatin Rede: -- Endereço: nº 00640, [GEOGRAPHIC_DATA]…" at bounding box center [273, 153] width 156 height 74
click at [193, 113] on input "Ordem de chegada Consumidos: 2 / 25 Horário: 07:00 Clínica: Climatin Rede: -- E…" at bounding box center [191, 110] width 4 height 5
radio input "true"
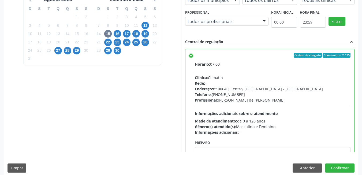
scroll to position [145, 0]
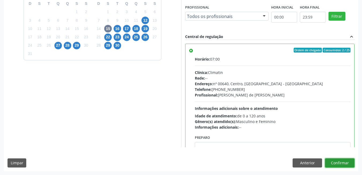
click at [350, 159] on button "Confirmar" at bounding box center [339, 162] width 29 height 9
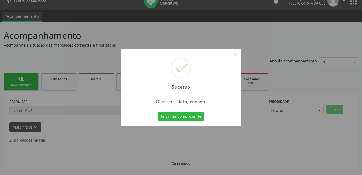
scroll to position [2, 0]
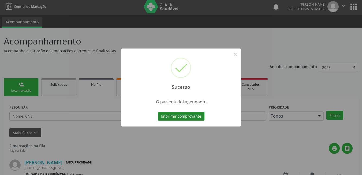
click at [178, 114] on button "Imprimir comprovante" at bounding box center [181, 116] width 47 height 9
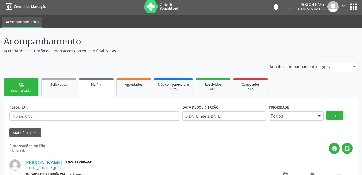
click at [29, 96] on div "person_add Nova marcação Solicitados Na fila Agendados Não compareceram 2025 Re…" at bounding box center [181, 166] width 354 height 178
drag, startPoint x: 29, startPoint y: 96, endPoint x: 28, endPoint y: 91, distance: 5.2
click at [28, 91] on div "Nova marcação" at bounding box center [21, 91] width 27 height 4
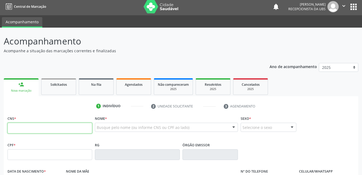
drag, startPoint x: 28, startPoint y: 91, endPoint x: 35, endPoint y: 127, distance: 36.7
click at [35, 127] on input "text" at bounding box center [49, 128] width 85 height 11
type input "898 0019 8383 8189"
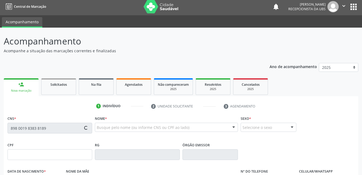
type input "23/04/1976"
type input "Maria Etelvina dos Santos"
type input "(87) 99999-9999"
type input "360"
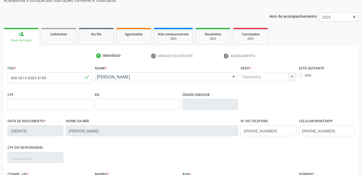
scroll to position [115, 0]
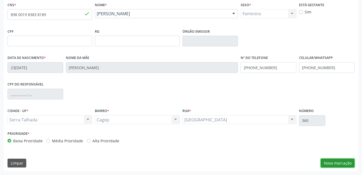
drag, startPoint x: 338, startPoint y: 164, endPoint x: 336, endPoint y: 159, distance: 5.7
click at [339, 164] on button "Nova marcação" at bounding box center [338, 163] width 34 height 9
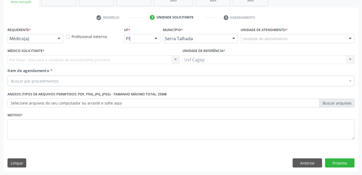
click at [61, 41] on div at bounding box center [59, 38] width 8 height 9
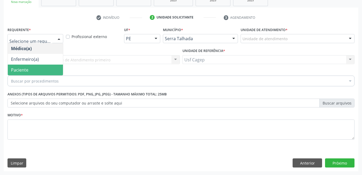
click at [55, 73] on span "Paciente" at bounding box center [35, 70] width 55 height 11
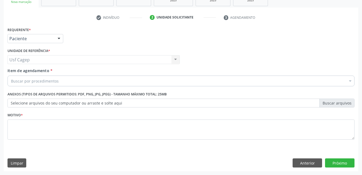
click at [63, 80] on div "Buscar por procedimentos" at bounding box center [180, 81] width 347 height 11
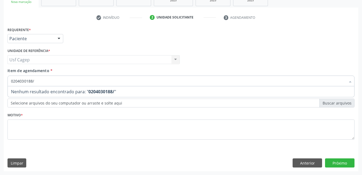
type input "0204030188"
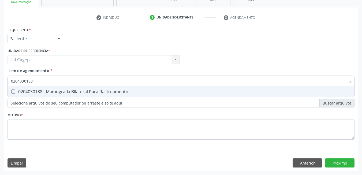
drag, startPoint x: 88, startPoint y: 91, endPoint x: 87, endPoint y: 105, distance: 13.7
click at [87, 92] on div "0204030188 - Mamografia Bilateral Para Rastreamento" at bounding box center [181, 91] width 340 height 4
checkbox Rastreamento "true"
click at [93, 123] on div "Requerente * Paciente Médico(a) Enfermeiro(a) Paciente Nenhum resultado encontr…" at bounding box center [180, 86] width 347 height 121
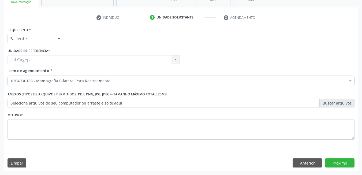
click at [93, 123] on span "0204030188 - Mamografia Bilateral Para Rastreamento" at bounding box center [219, 120] width 423 height 11
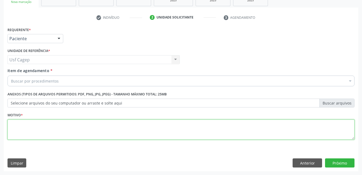
click at [94, 122] on textarea at bounding box center [180, 129] width 347 height 20
type textarea "."
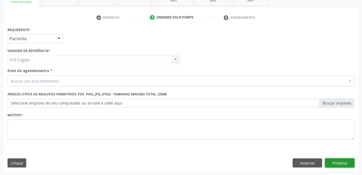
click at [334, 160] on button "Próximo" at bounding box center [339, 162] width 29 height 9
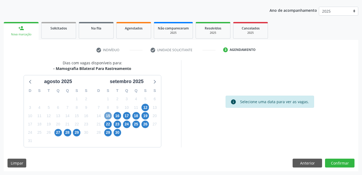
click at [107, 116] on span "15" at bounding box center [107, 115] width 7 height 7
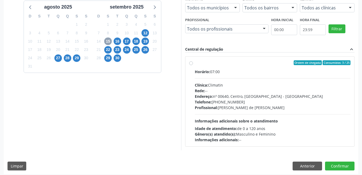
scroll to position [135, 0]
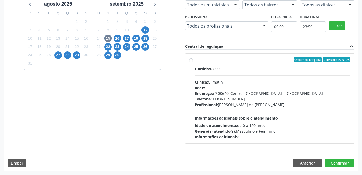
click at [244, 118] on span "Informações adicionais sobre o atendimento" at bounding box center [236, 117] width 83 height 5
click at [193, 62] on input "Ordem de chegada Consumidos: 3 / 25 Horário: 07:00 Clínica: Climatin Rede: -- E…" at bounding box center [191, 59] width 4 height 5
radio input "true"
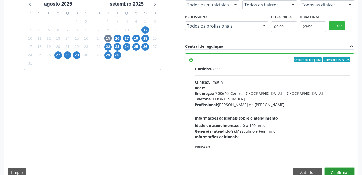
click at [333, 174] on button "Confirmar" at bounding box center [339, 172] width 29 height 9
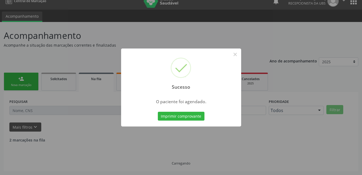
scroll to position [2, 0]
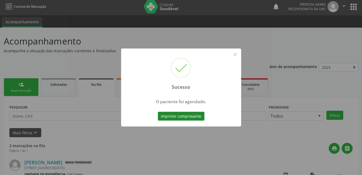
click at [193, 112] on button "Imprimir comprovante" at bounding box center [181, 116] width 47 height 9
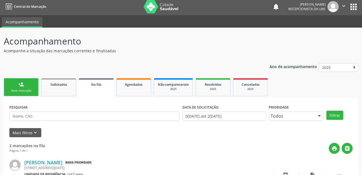
click at [28, 88] on link "person_add Nova marcação" at bounding box center [21, 87] width 35 height 18
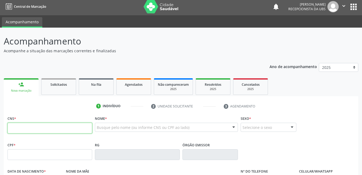
click at [40, 131] on input "text" at bounding box center [49, 128] width 85 height 11
type input "706 8032 7943 0220"
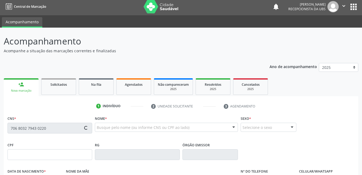
type input "022.424.204-02"
type input "25/02/1974"
type input "Maria Inez Vieira da Silva"
type input "(87) 99990-9813"
type input "44"
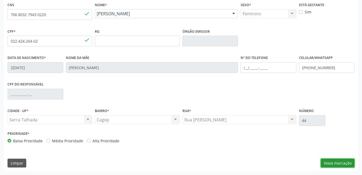
click at [322, 160] on button "Nova marcação" at bounding box center [338, 163] width 34 height 9
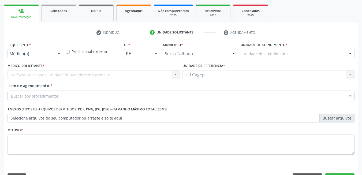
scroll to position [64, 0]
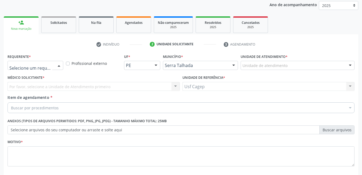
click at [58, 64] on div at bounding box center [59, 65] width 8 height 9
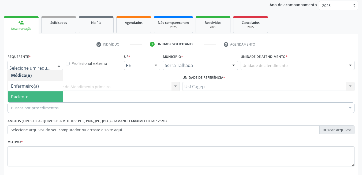
click at [50, 95] on span "Paciente" at bounding box center [35, 96] width 55 height 11
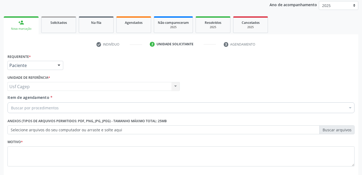
click at [60, 107] on div "Buscar por procedimentos" at bounding box center [180, 107] width 347 height 11
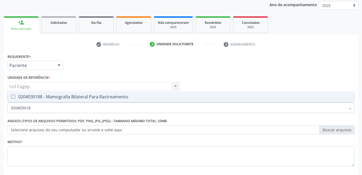
type input "0204030188"
click at [84, 92] on span "0204030188 - Mamografia Bilateral Para Rastreamento" at bounding box center [181, 96] width 346 height 11
checkbox Rastreamento "true"
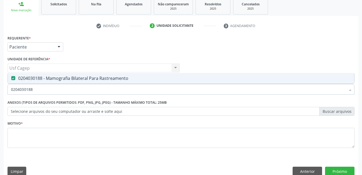
scroll to position [91, 0]
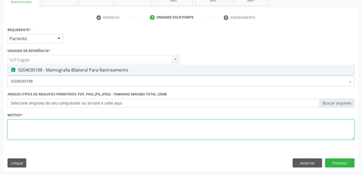
click at [120, 126] on textarea at bounding box center [180, 129] width 347 height 20
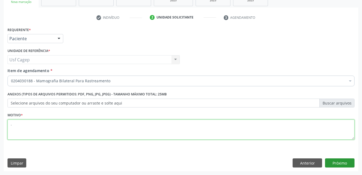
type textarea "."
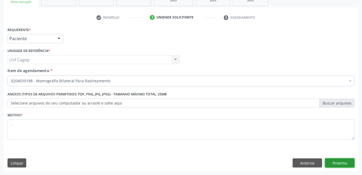
click at [337, 160] on button "Próximo" at bounding box center [339, 162] width 29 height 9
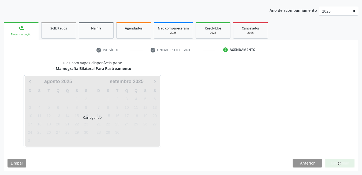
scroll to position [58, 0]
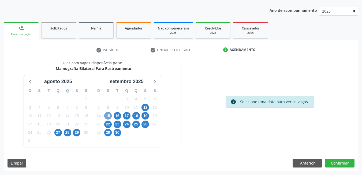
click at [107, 116] on span "15" at bounding box center [107, 115] width 7 height 7
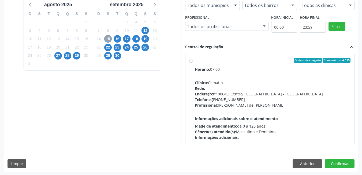
scroll to position [135, 0]
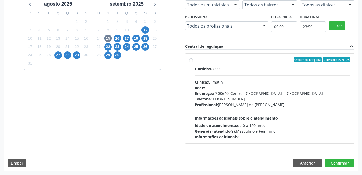
click at [311, 124] on div "Idade de atendimento: de 0 a 120 anos" at bounding box center [273, 126] width 156 height 6
click at [193, 62] on input "Ordem de chegada Consumidos: 4 / 25 Horário: 07:00 Clínica: Climatin Rede: -- E…" at bounding box center [191, 59] width 4 height 5
radio input "true"
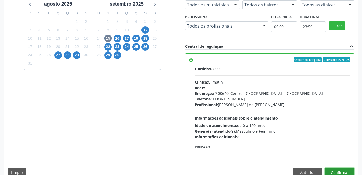
click at [334, 169] on button "Confirmar" at bounding box center [339, 172] width 29 height 9
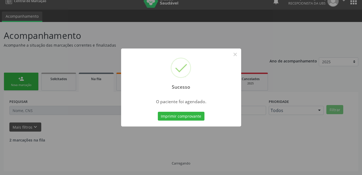
scroll to position [2, 0]
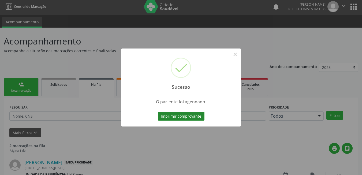
click at [185, 119] on button "Imprimir comprovante" at bounding box center [181, 116] width 47 height 9
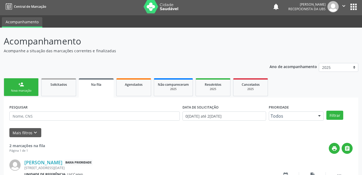
click at [21, 90] on div "Nova marcação" at bounding box center [21, 91] width 27 height 4
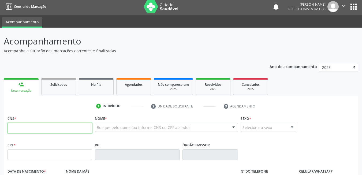
click at [78, 127] on input "text" at bounding box center [49, 128] width 85 height 11
type input "700 5083 2310 8358"
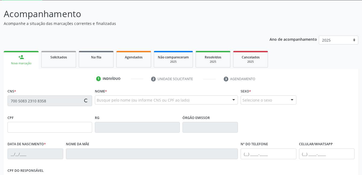
scroll to position [115, 0]
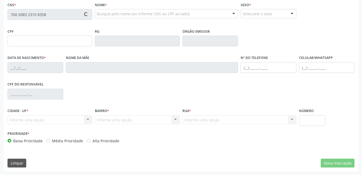
type input "189.659.624-04"
type input "24/12/1952"
type input "Almerinda Felix de Souza"
type input "(81) 99903-1881"
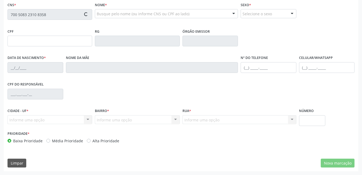
type input "70"
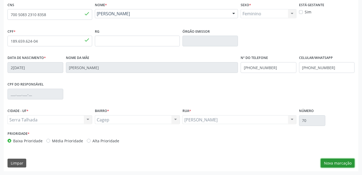
click at [340, 162] on button "Nova marcação" at bounding box center [338, 163] width 34 height 9
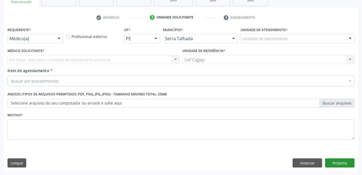
scroll to position [91, 0]
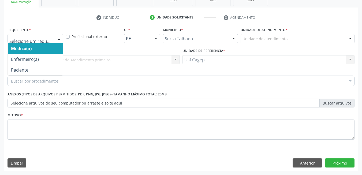
drag, startPoint x: 55, startPoint y: 37, endPoint x: 48, endPoint y: 57, distance: 21.1
click at [55, 38] on div at bounding box center [59, 38] width 8 height 9
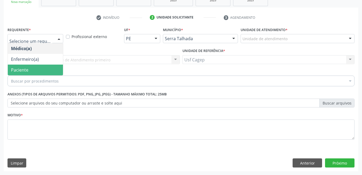
click at [42, 68] on span "Paciente" at bounding box center [35, 70] width 55 height 11
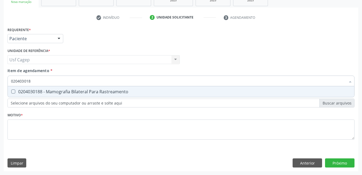
type input "0204030188"
click at [70, 91] on div "0204030188 - Mamografia Bilateral Para Rastreamento" at bounding box center [181, 91] width 340 height 4
checkbox Rastreamento "true"
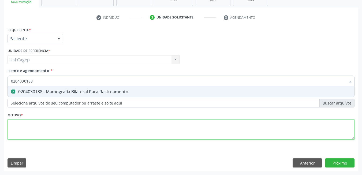
click at [81, 126] on div "Requerente * Paciente Médico(a) Enfermeiro(a) Paciente Nenhum resultado encontr…" at bounding box center [180, 86] width 347 height 121
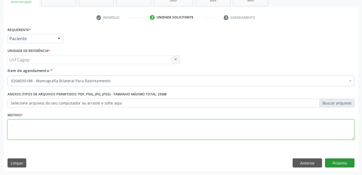
type textarea "."
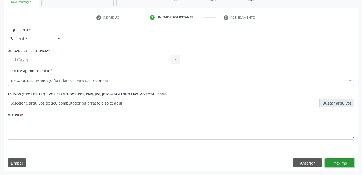
click at [335, 166] on button "Próximo" at bounding box center [339, 162] width 29 height 9
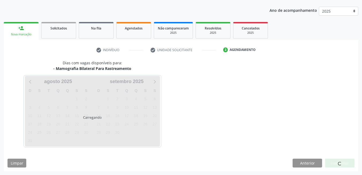
scroll to position [58, 0]
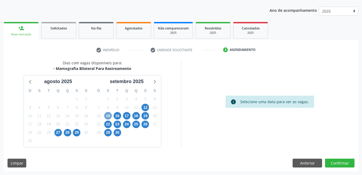
click at [107, 114] on span "15" at bounding box center [107, 115] width 7 height 7
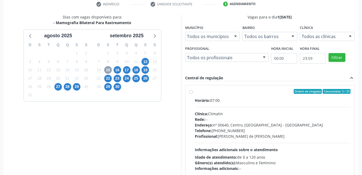
scroll to position [135, 0]
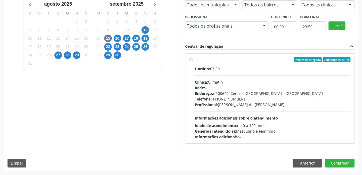
drag, startPoint x: 246, startPoint y: 125, endPoint x: 12, endPoint y: 20, distance: 255.8
click at [245, 125] on div "Idade de atendimento: de 0 a 120 anos" at bounding box center [273, 126] width 156 height 6
click at [193, 62] on input "Ordem de chegada Consumidos: 5 / 25 Horário: 07:00 Clínica: Climatin Rede: -- E…" at bounding box center [191, 59] width 4 height 5
radio input "true"
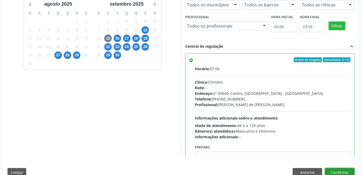
click at [349, 173] on button "Confirmar" at bounding box center [339, 172] width 29 height 9
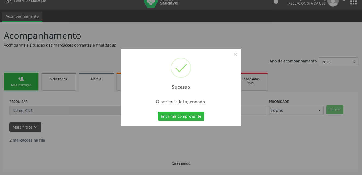
scroll to position [2, 0]
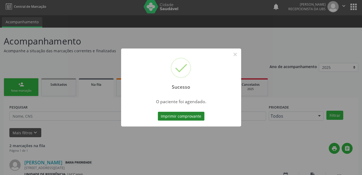
click at [180, 119] on button "Imprimir comprovante" at bounding box center [181, 116] width 47 height 9
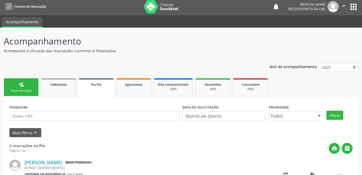
click at [27, 90] on div "Nova marcação" at bounding box center [21, 91] width 27 height 4
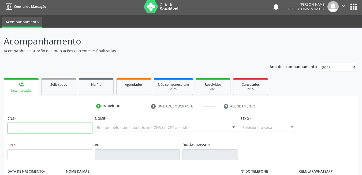
click at [37, 129] on input "text" at bounding box center [49, 128] width 85 height 11
click at [83, 132] on input "text" at bounding box center [49, 128] width 85 height 11
type input "709 0058 2929 8617"
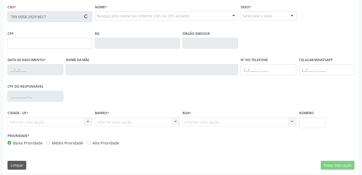
type input "053.552.614-85"
type input "13/08/1984"
type input "Jacinta Rosa de Lima"
type input "(87) 99999-9999"
type input "901.563.904-34"
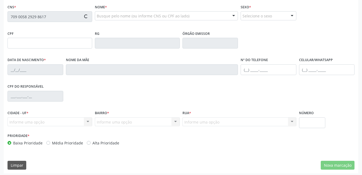
type input "125"
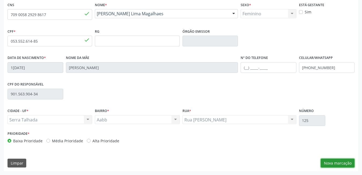
click at [323, 162] on button "Nova marcação" at bounding box center [338, 163] width 34 height 9
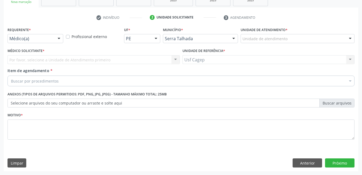
drag, startPoint x: 58, startPoint y: 35, endPoint x: 57, endPoint y: 51, distance: 16.1
click at [58, 37] on div at bounding box center [59, 38] width 8 height 9
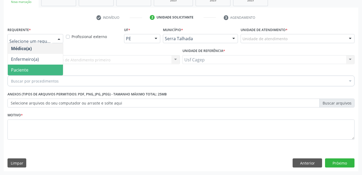
drag, startPoint x: 48, startPoint y: 70, endPoint x: 55, endPoint y: 84, distance: 16.2
click at [48, 72] on span "Paciente" at bounding box center [35, 70] width 55 height 11
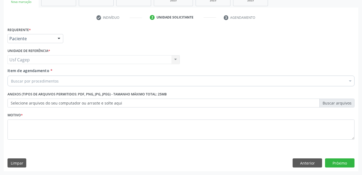
click at [58, 81] on div "Buscar por procedimentos" at bounding box center [180, 81] width 347 height 11
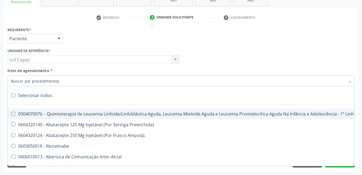
click at [58, 81] on input "Item de agendamento *" at bounding box center [178, 81] width 334 height 11
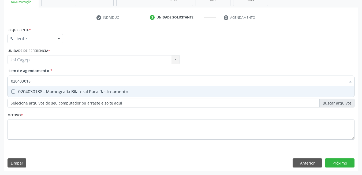
type input "0204030188"
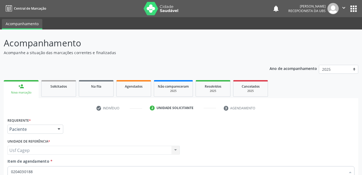
scroll to position [91, 0]
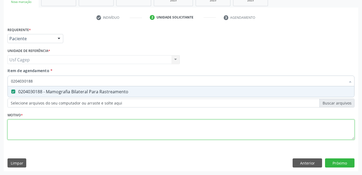
click at [89, 127] on div "Requerente * Paciente Médico(a) Enfermeiro(a) Paciente Nenhum resultado encontr…" at bounding box center [180, 86] width 347 height 121
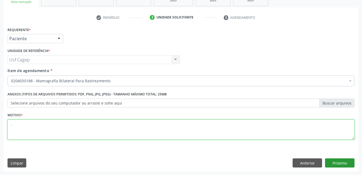
type textarea "."
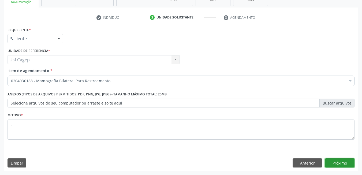
click at [334, 160] on button "Próximo" at bounding box center [339, 162] width 29 height 9
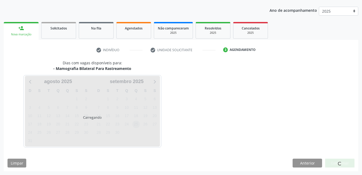
scroll to position [58, 0]
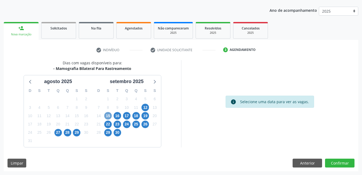
click at [110, 115] on span "15" at bounding box center [107, 115] width 7 height 7
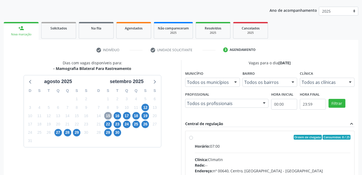
scroll to position [135, 0]
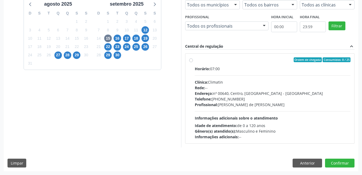
drag, startPoint x: 286, startPoint y: 126, endPoint x: 292, endPoint y: 138, distance: 13.7
click at [286, 127] on div "Idade de atendimento: de 0 a 120 anos" at bounding box center [273, 126] width 156 height 6
click at [193, 62] on input "Ordem de chegada Consumidos: 8 / 25 Horário: 07:00 Clínica: Climatin Rede: -- E…" at bounding box center [191, 59] width 4 height 5
radio input "true"
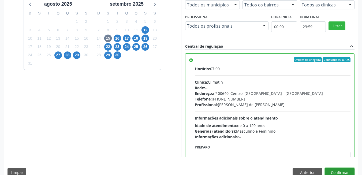
click at [338, 172] on button "Confirmar" at bounding box center [339, 172] width 29 height 9
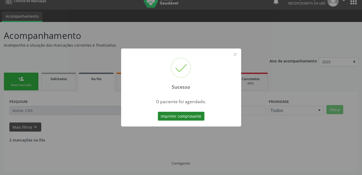
scroll to position [2, 0]
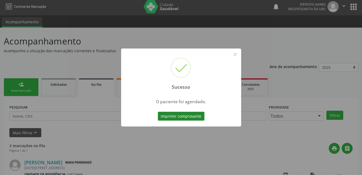
click at [179, 116] on button "Imprimir comprovante" at bounding box center [181, 116] width 47 height 9
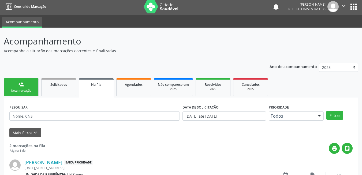
click at [27, 92] on div "Nova marcação" at bounding box center [21, 91] width 27 height 4
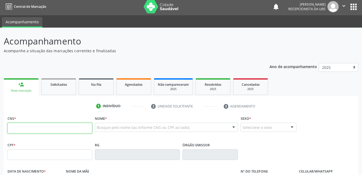
click at [47, 126] on input "text" at bounding box center [49, 128] width 85 height 11
click at [54, 127] on input "text" at bounding box center [49, 128] width 85 height 11
type input "705 0008 0357 4350"
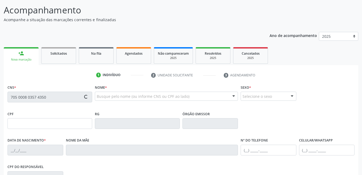
type input "023.181.034-29"
type input "16/06/1978"
type input "Maria Nunes Virginio"
type input "(87) 99924-5546"
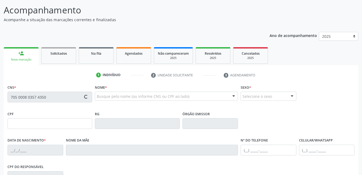
type input "000.274.264-08"
type input "249"
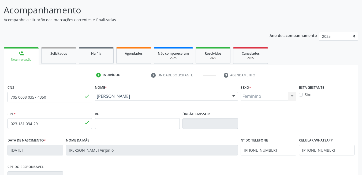
scroll to position [82, 0]
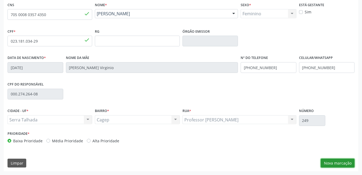
click at [328, 165] on button "Nova marcação" at bounding box center [338, 163] width 34 height 9
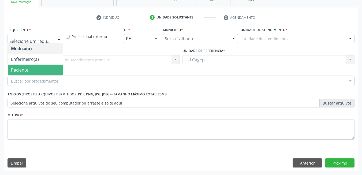
click at [46, 67] on span "Paciente" at bounding box center [35, 70] width 55 height 11
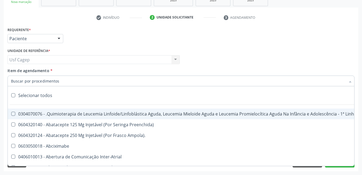
click at [46, 81] on input "Item de agendamento *" at bounding box center [178, 81] width 334 height 11
click at [46, 80] on input "Item de agendamento *" at bounding box center [178, 81] width 334 height 11
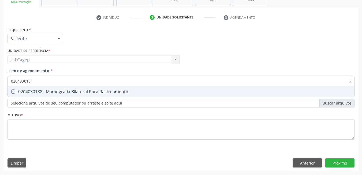
type input "0204030188"
drag, startPoint x: 55, startPoint y: 85, endPoint x: 57, endPoint y: 91, distance: 6.4
click at [55, 85] on input "0204030188" at bounding box center [178, 81] width 334 height 11
click at [57, 92] on div "0204030188 - Mamografia Bilateral Para Rastreamento" at bounding box center [181, 91] width 340 height 4
checkbox Rastreamento "true"
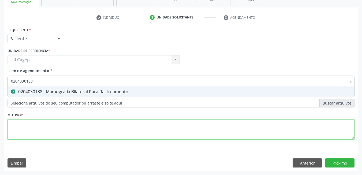
click at [69, 131] on div "Requerente * Paciente Médico(a) Enfermeiro(a) Paciente Nenhum resultado encontr…" at bounding box center [180, 86] width 347 height 121
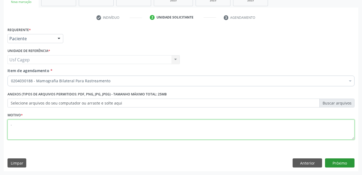
type textarea "."
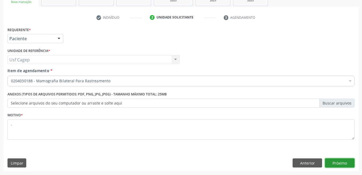
click at [347, 167] on button "Próximo" at bounding box center [339, 162] width 29 height 9
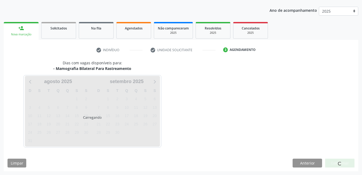
scroll to position [58, 0]
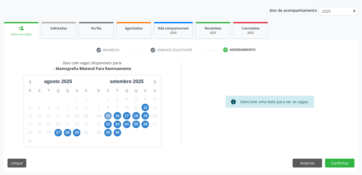
click at [110, 116] on span "15" at bounding box center [107, 115] width 7 height 7
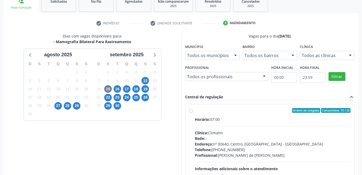
click at [240, 141] on div "Endereço: nº 00640, Centro, Serra Talhada - PE" at bounding box center [273, 144] width 156 height 6
radio input "true"
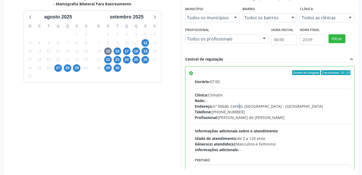
scroll to position [145, 0]
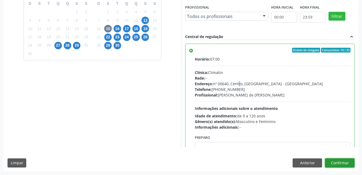
click at [349, 161] on button "Confirmar" at bounding box center [339, 162] width 29 height 9
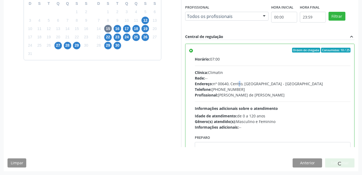
scroll to position [2, 0]
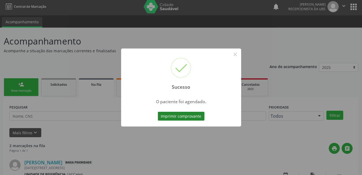
click at [174, 119] on button "Imprimir comprovante" at bounding box center [181, 116] width 47 height 9
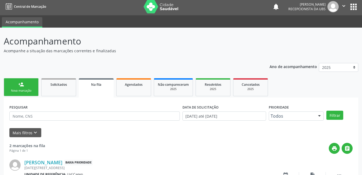
click at [27, 88] on link "person_add Nova marcação" at bounding box center [21, 87] width 35 height 18
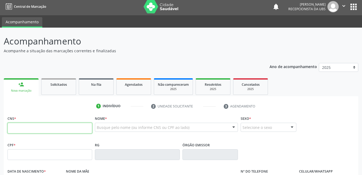
click at [46, 126] on input "text" at bounding box center [49, 128] width 85 height 11
type input "700 0066 5506 5709"
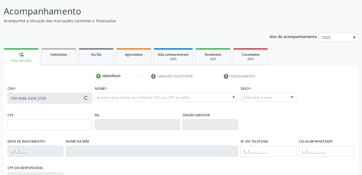
type input "12/01/1962"
type input "Maria Alves dos Santos"
type input "(87) 99699-9999"
type input "56"
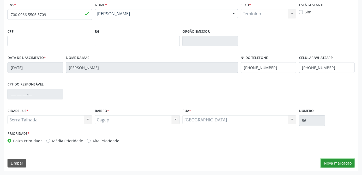
click at [331, 166] on button "Nova marcação" at bounding box center [338, 163] width 34 height 9
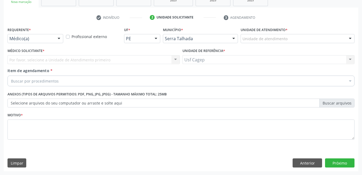
click at [55, 39] on div at bounding box center [59, 38] width 8 height 9
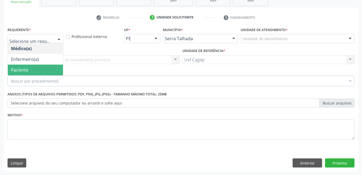
click at [45, 67] on span "Paciente" at bounding box center [35, 70] width 55 height 11
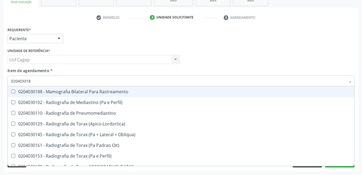
type input "0204030188"
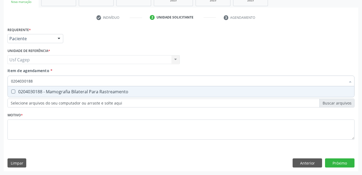
click at [63, 95] on span "0204030188 - Mamografia Bilateral Para Rastreamento" at bounding box center [181, 91] width 346 height 11
checkbox Rastreamento "true"
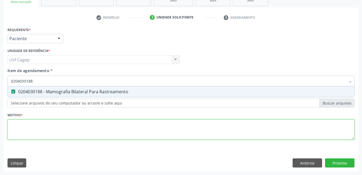
click at [71, 126] on div "Requerente * Paciente Médico(a) Enfermeiro(a) Paciente Nenhum resultado encontr…" at bounding box center [180, 86] width 347 height 121
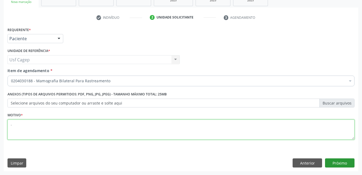
type textarea "."
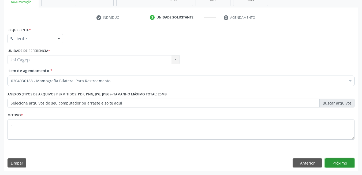
click at [338, 164] on button "Próximo" at bounding box center [339, 162] width 29 height 9
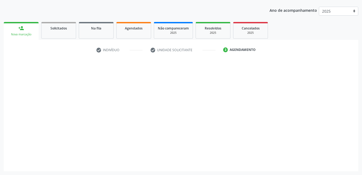
scroll to position [58, 0]
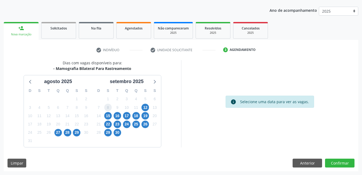
drag, startPoint x: 108, startPoint y: 111, endPoint x: 107, endPoint y: 115, distance: 4.4
click at [108, 111] on span "8" at bounding box center [107, 107] width 7 height 7
click at [107, 115] on span "15" at bounding box center [107, 115] width 7 height 7
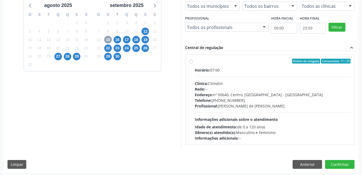
scroll to position [135, 0]
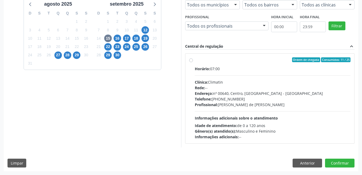
click at [230, 115] on div "Horário: 07:00 Clínica: Climatin Rede: -- Endereço: nº 00640, [GEOGRAPHIC_DATA]…" at bounding box center [273, 103] width 156 height 74
radio input "true"
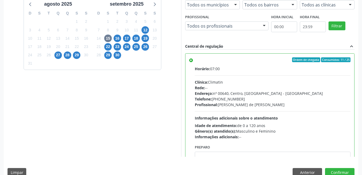
click at [334, 167] on div "Dias com vagas disponíveis para: - Mamografia Bilateral Para Rastreamento agost…" at bounding box center [181, 82] width 354 height 198
click at [334, 169] on button "Confirmar" at bounding box center [339, 172] width 29 height 9
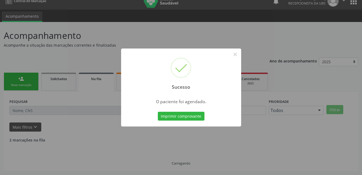
scroll to position [2, 0]
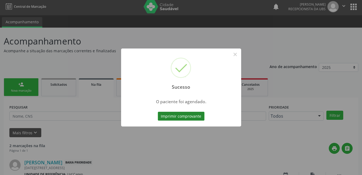
click at [174, 117] on button "Imprimir comprovante" at bounding box center [181, 116] width 47 height 9
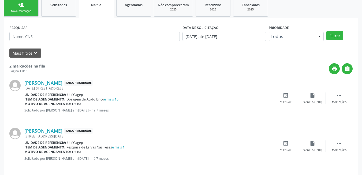
scroll to position [86, 0]
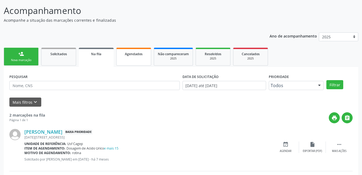
click at [137, 54] on span "Agendados" at bounding box center [134, 54] width 18 height 5
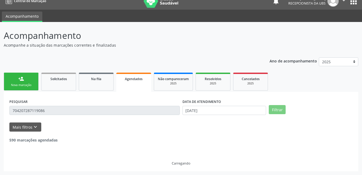
scroll to position [0, 0]
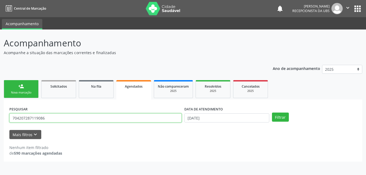
click at [117, 117] on input "704207287119086" at bounding box center [95, 117] width 172 height 9
type input "707602215420797"
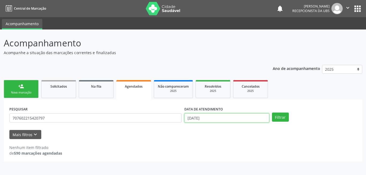
click at [242, 115] on input "27[DATE]" at bounding box center [226, 117] width 85 height 9
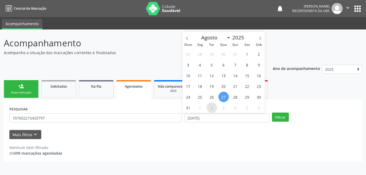
click at [212, 108] on span "2" at bounding box center [211, 107] width 10 height 10
type input "02/[DATE]"
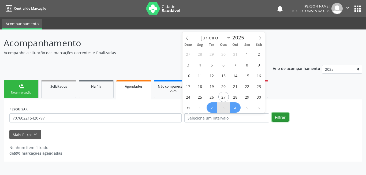
click at [284, 120] on button "Filtrar" at bounding box center [280, 116] width 17 height 9
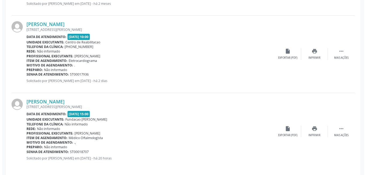
scroll to position [226, 0]
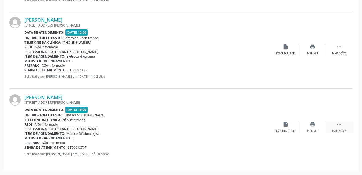
click at [336, 131] on div "Mais ações" at bounding box center [339, 131] width 14 height 4
click at [280, 126] on div "cancel Cancelar" at bounding box center [285, 127] width 27 height 12
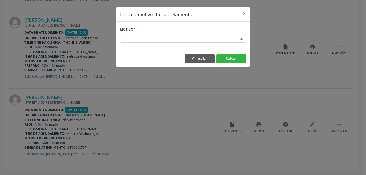
click at [200, 36] on div "Escolha o motivo" at bounding box center [183, 38] width 126 height 9
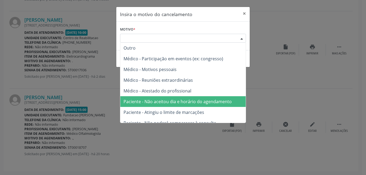
scroll to position [27, 0]
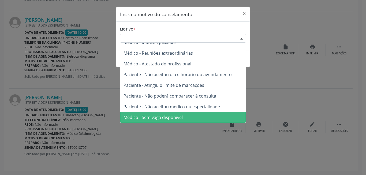
click at [171, 114] on span "Médico - Sem vaga disponível" at bounding box center [182, 117] width 125 height 11
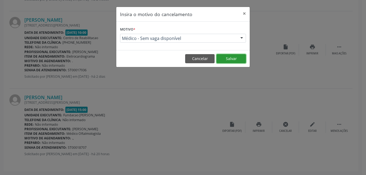
click at [229, 59] on button "Salvar" at bounding box center [230, 58] width 29 height 9
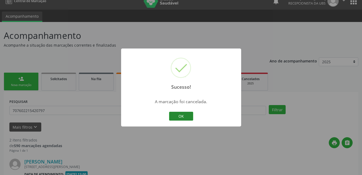
scroll to position [149, 0]
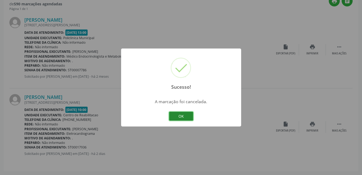
click at [188, 114] on button "OK" at bounding box center [181, 116] width 24 height 9
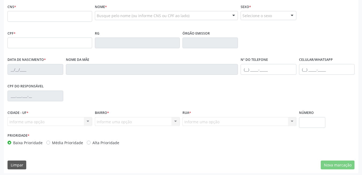
scroll to position [115, 0]
